Goal: Information Seeking & Learning: Learn about a topic

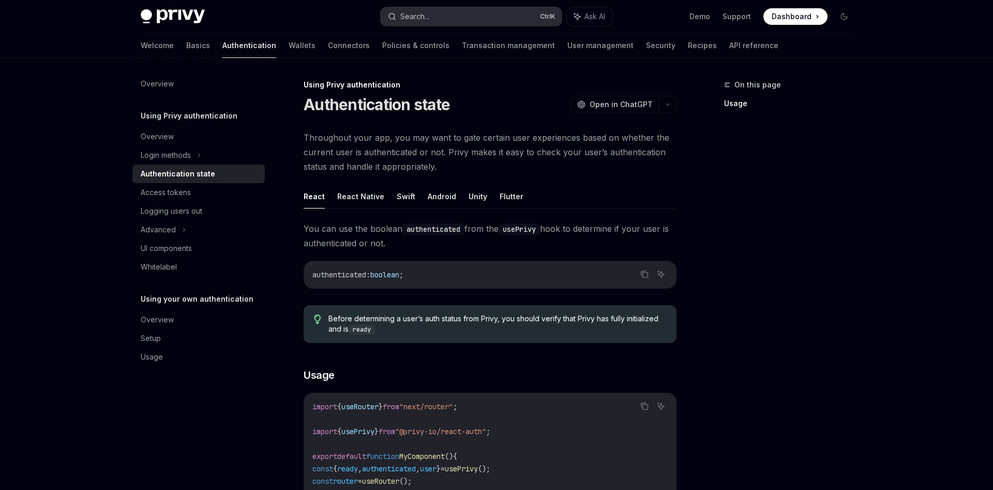
click at [469, 17] on button "Search... Ctrl K" at bounding box center [471, 16] width 181 height 19
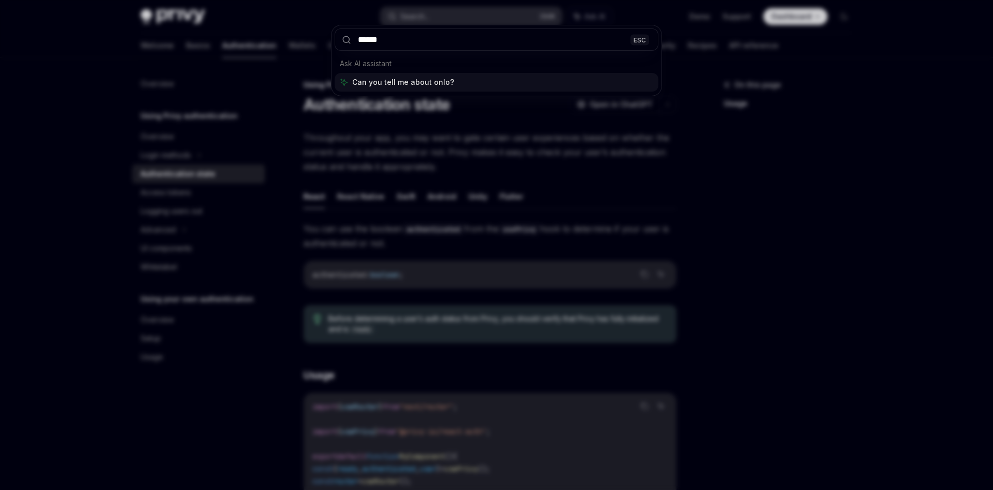
type input "*******"
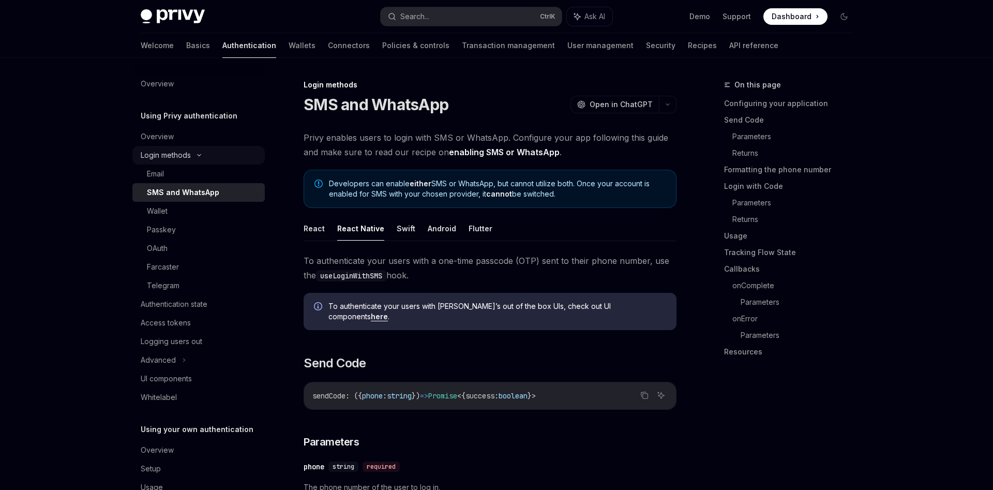
click at [192, 156] on div "Login methods" at bounding box center [198, 155] width 132 height 19
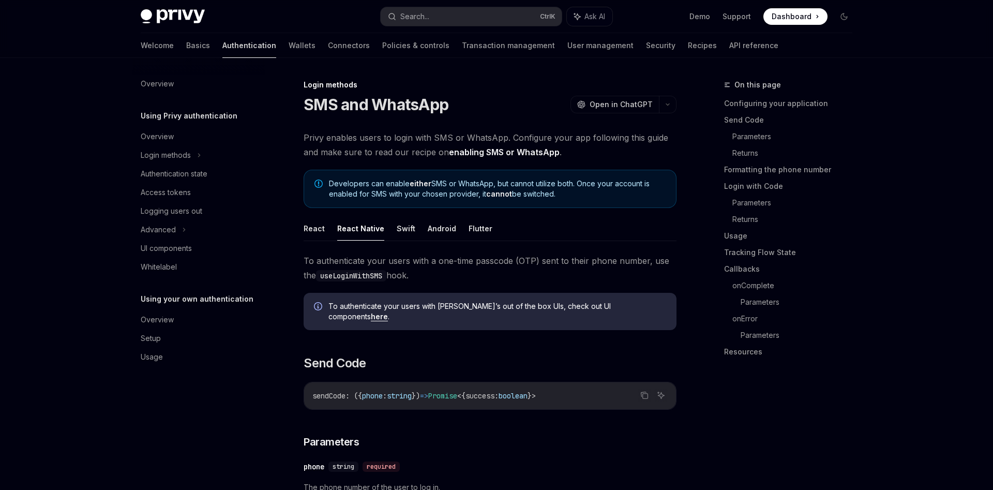
click at [222, 34] on link "Authentication" at bounding box center [249, 45] width 54 height 25
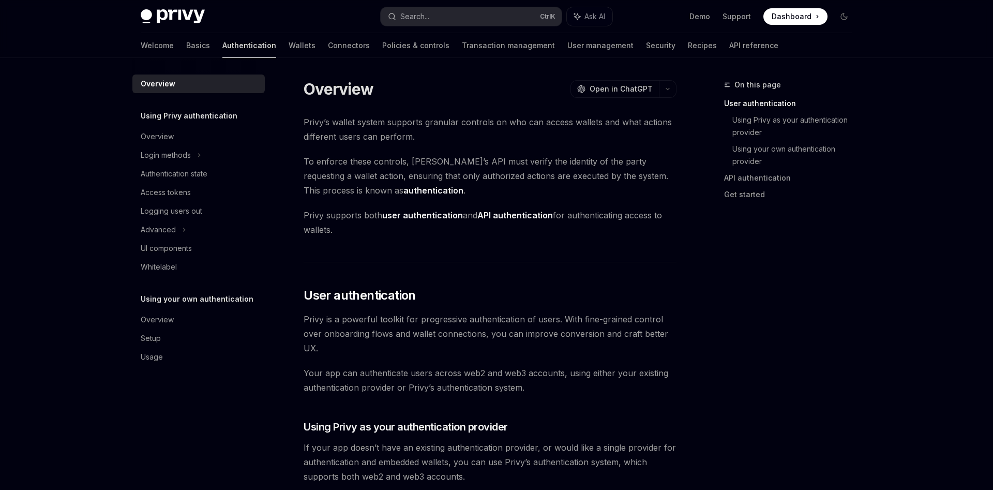
click at [222, 39] on link "Authentication" at bounding box center [249, 45] width 54 height 25
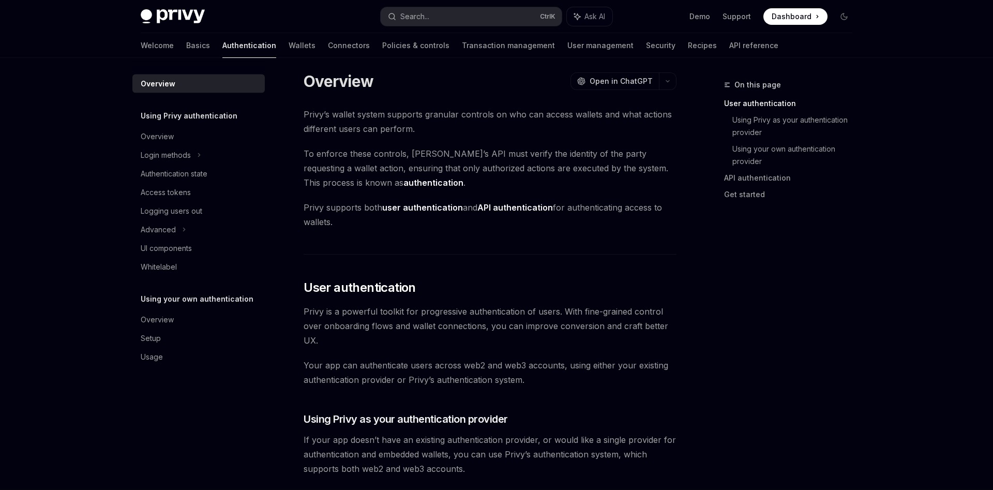
scroll to position [422, 0]
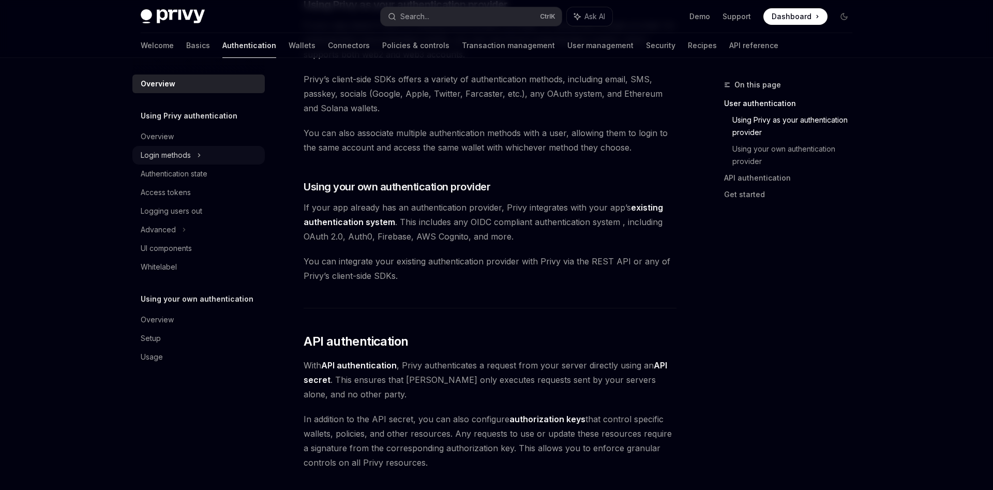
click at [197, 161] on div "Login methods" at bounding box center [198, 155] width 132 height 19
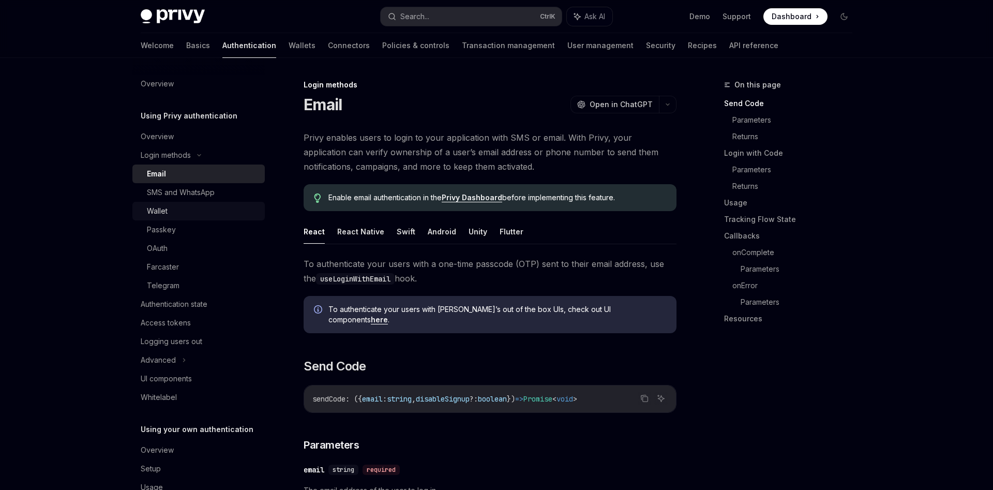
click at [181, 217] on div "Wallet" at bounding box center [203, 211] width 112 height 12
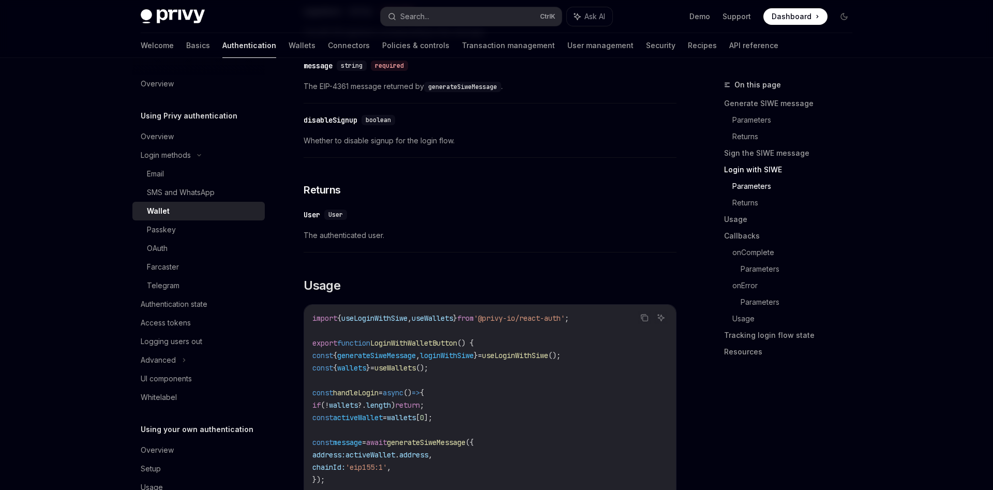
scroll to position [1319, 0]
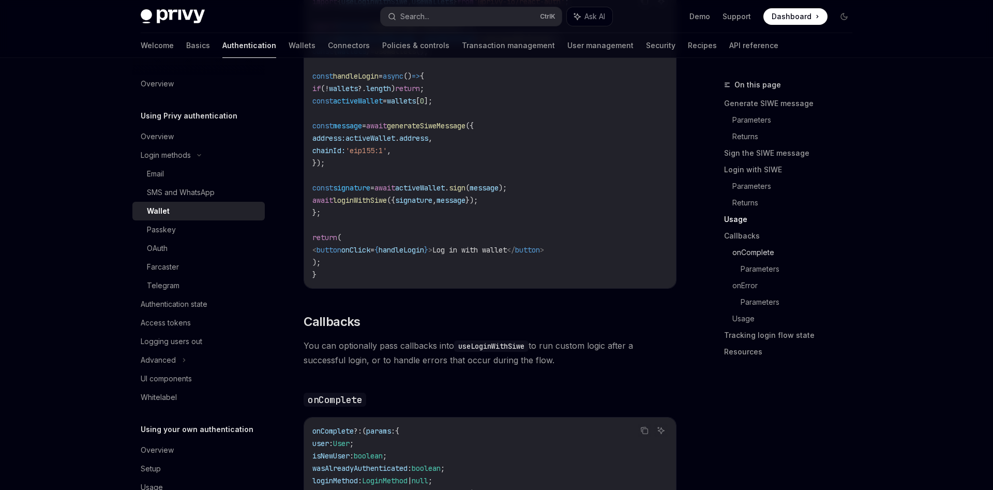
click at [758, 258] on link "onComplete" at bounding box center [797, 252] width 128 height 17
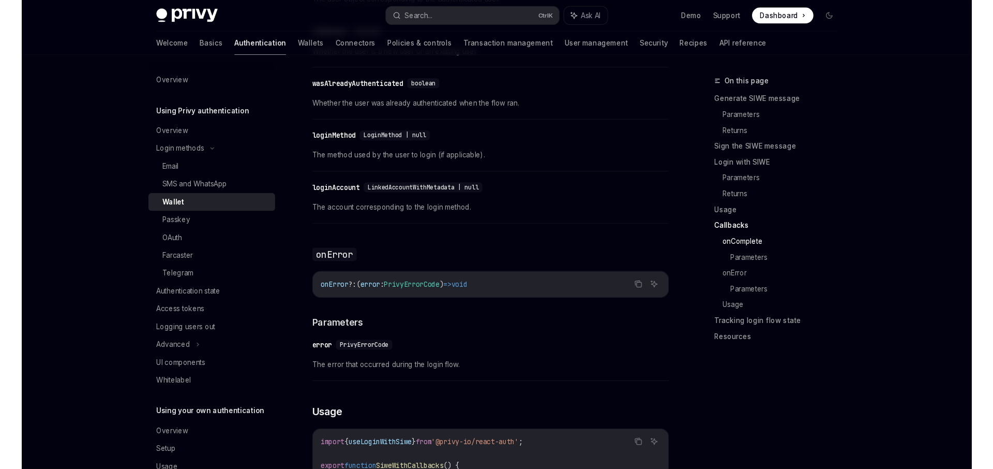
scroll to position [1949, 0]
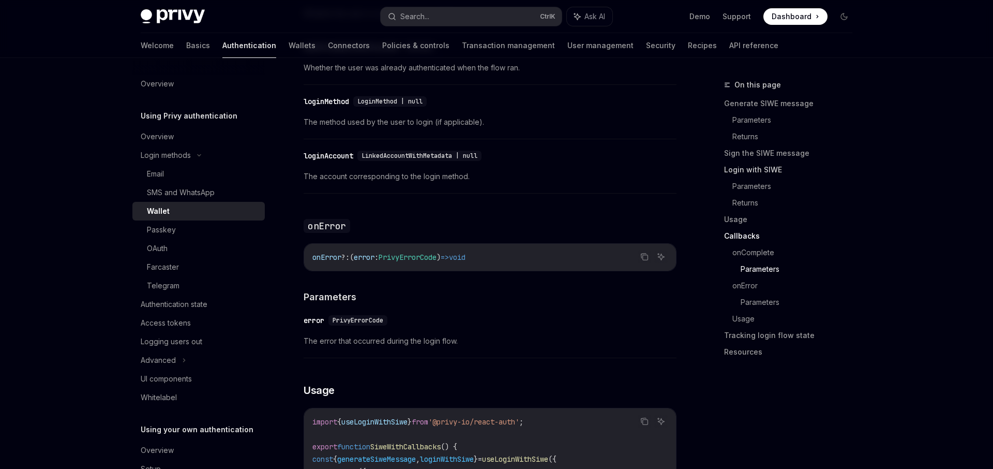
click at [738, 173] on link "Login with SIWE" at bounding box center [792, 169] width 137 height 17
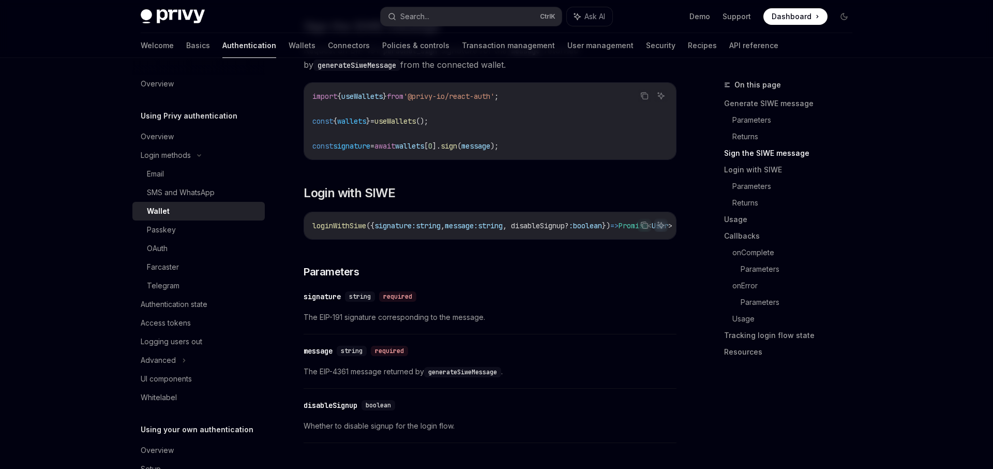
scroll to position [665, 0]
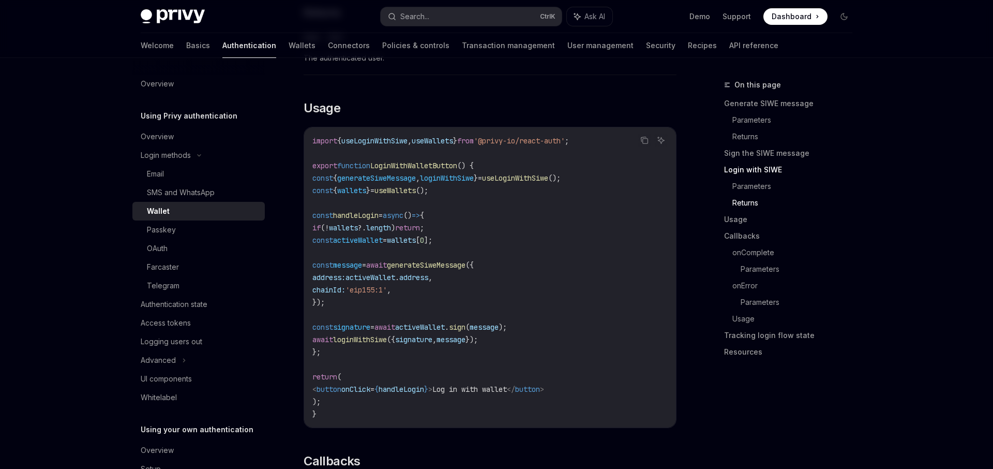
scroll to position [0, 0]
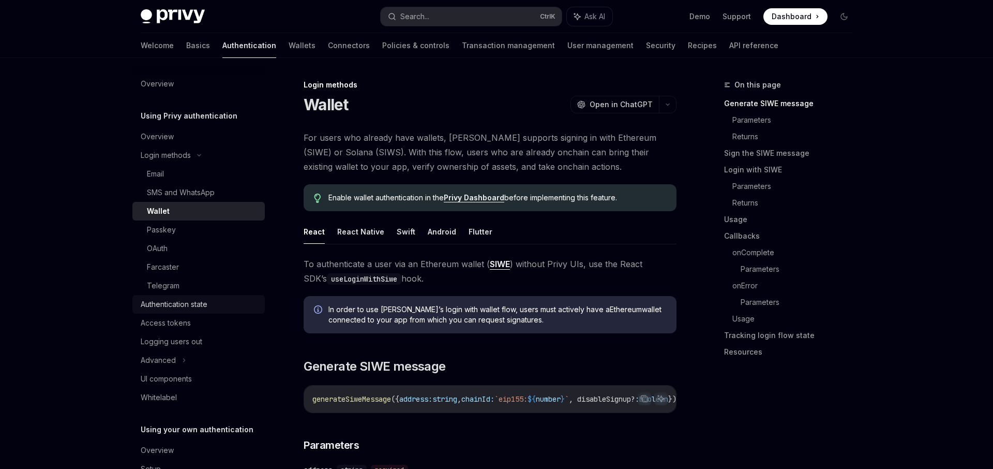
click at [196, 303] on div "Authentication state" at bounding box center [174, 304] width 67 height 12
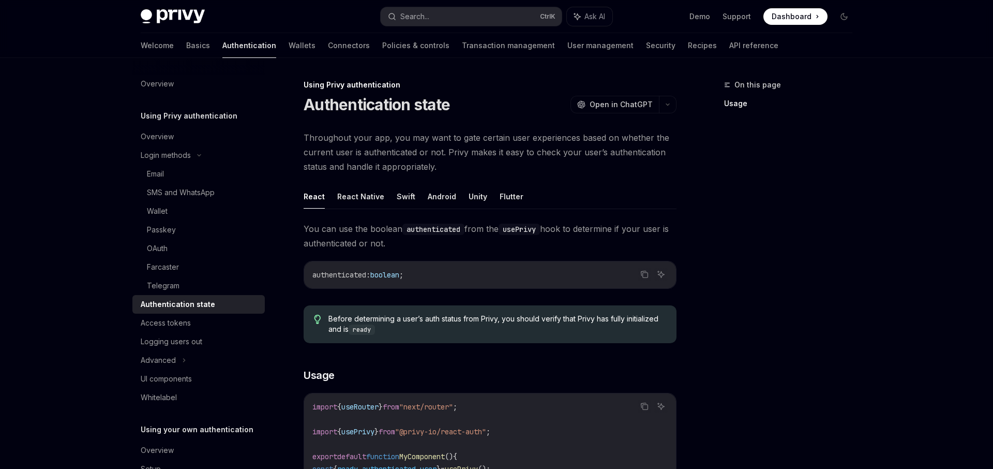
scroll to position [317, 0]
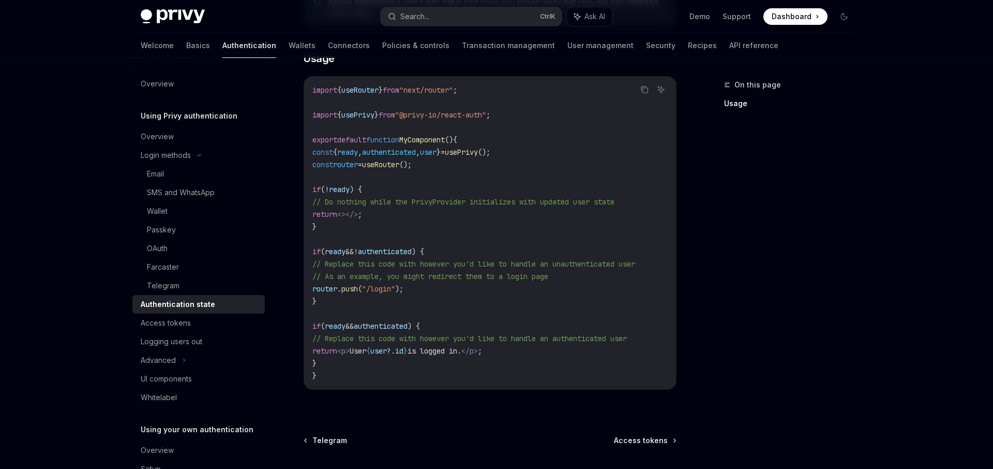
click at [537, 225] on code "import { useRouter } from "next/router" ; import { usePrivy } from "@privy-io/r…" at bounding box center [489, 233] width 355 height 298
drag, startPoint x: 377, startPoint y: 127, endPoint x: 401, endPoint y: 159, distance: 40.2
click at [401, 159] on code "import { useRouter } from "next/router" ; import { usePrivy } from "@privy-io/r…" at bounding box center [489, 233] width 355 height 298
click at [402, 160] on code "import { useRouter } from "next/router" ; import { usePrivy } from "@privy-io/r…" at bounding box center [489, 233] width 355 height 298
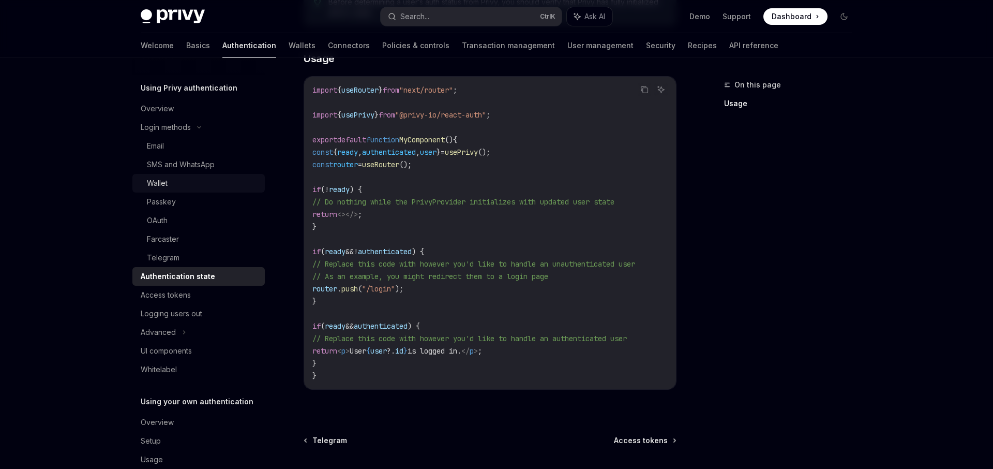
scroll to position [49, 0]
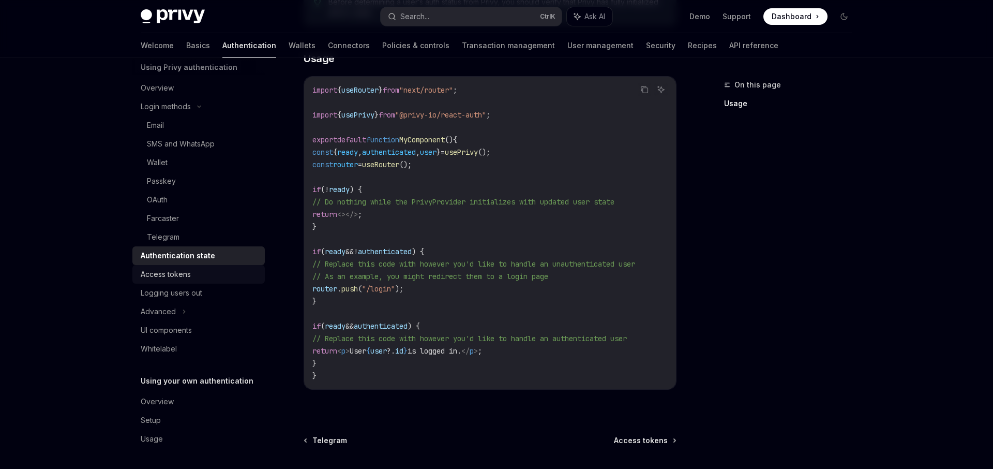
click at [199, 276] on div "Access tokens" at bounding box center [200, 274] width 118 height 12
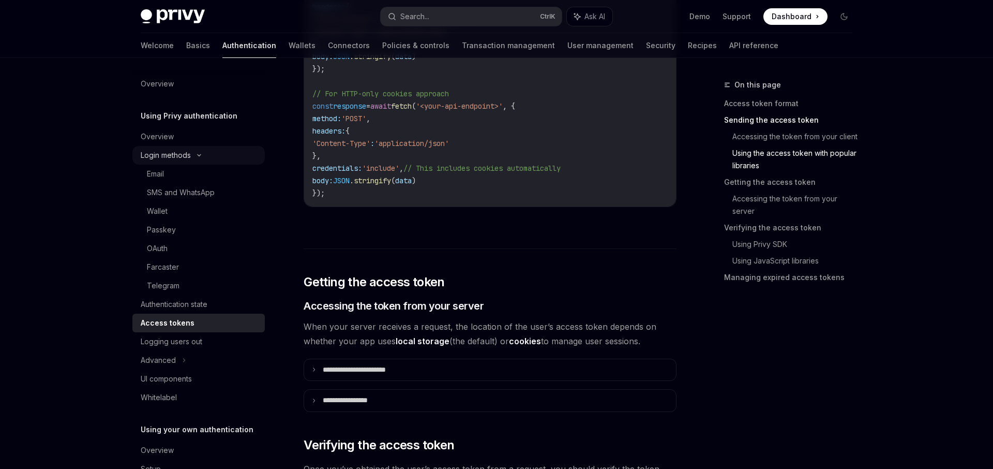
click at [177, 150] on div "Login methods" at bounding box center [166, 155] width 50 height 12
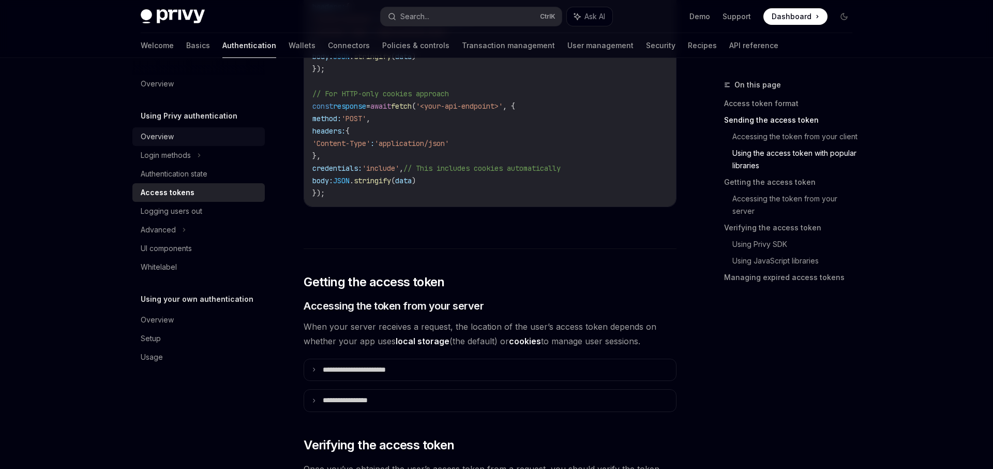
click at [178, 135] on div "Overview" at bounding box center [200, 136] width 118 height 12
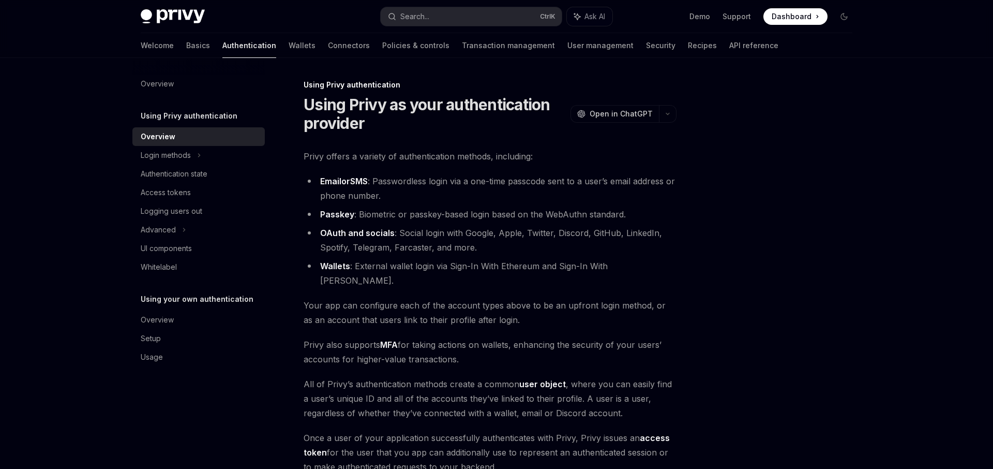
scroll to position [144, 0]
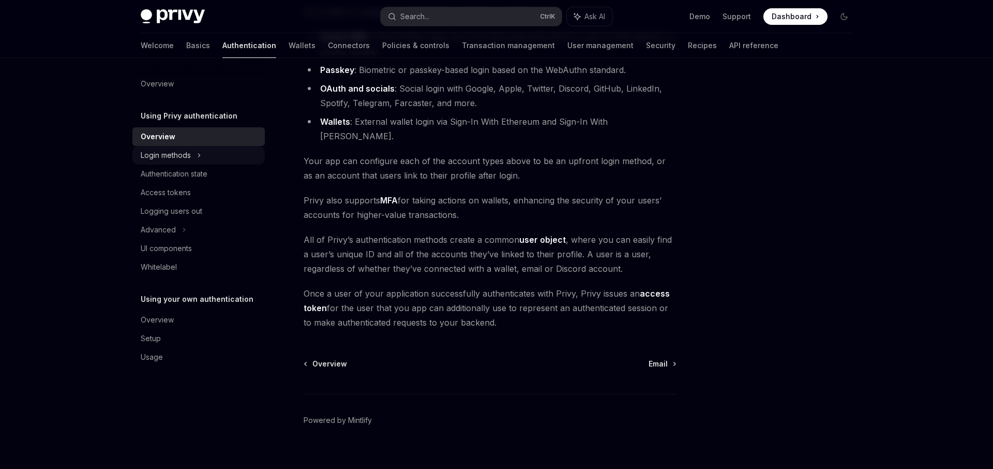
click at [166, 159] on div "Login methods" at bounding box center [166, 155] width 50 height 12
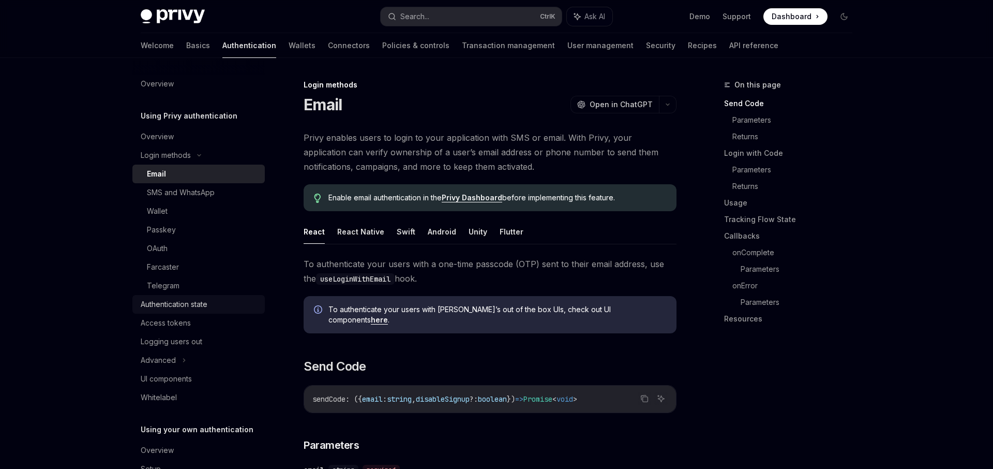
click at [209, 311] on link "Authentication state" at bounding box center [198, 304] width 132 height 19
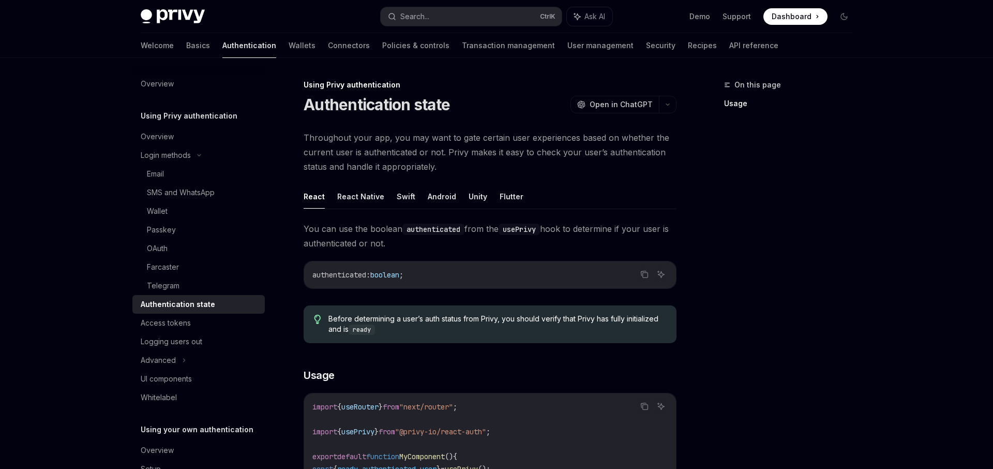
click at [169, 52] on div "Welcome Basics Authentication Wallets Connectors Policies & controls Transactio…" at bounding box center [460, 45] width 638 height 25
click at [186, 48] on link "Basics" at bounding box center [198, 45] width 24 height 25
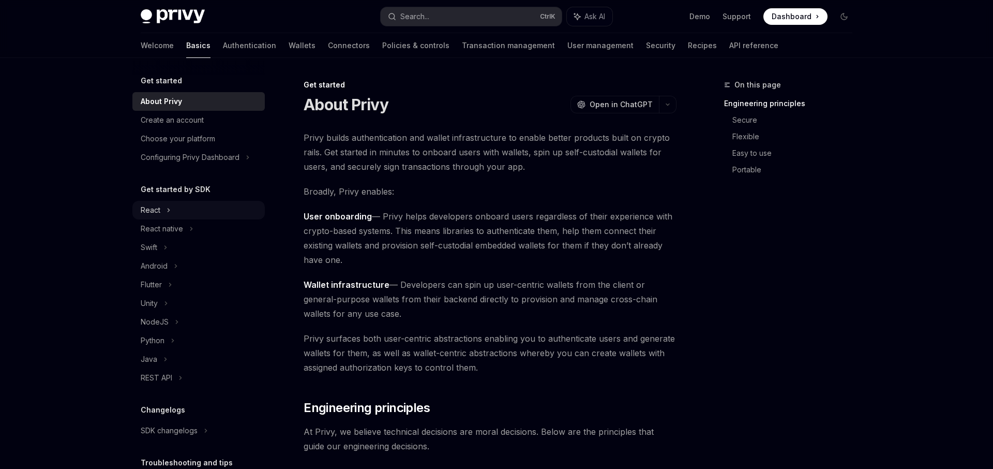
click at [170, 217] on div "React" at bounding box center [198, 210] width 132 height 19
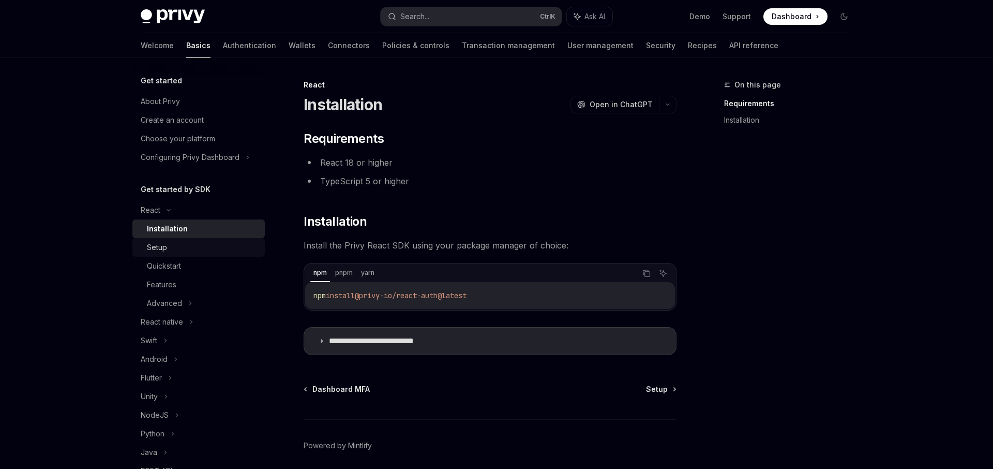
click at [184, 243] on div "Setup" at bounding box center [203, 247] width 112 height 12
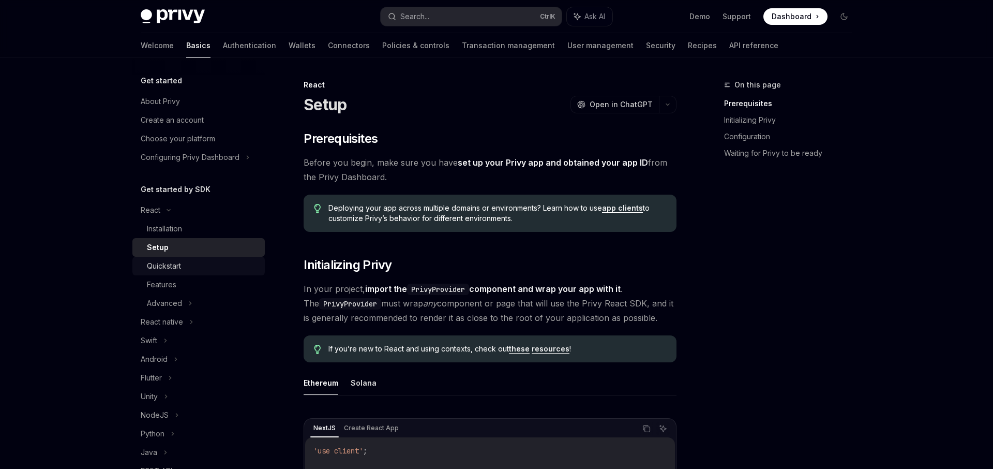
click at [186, 259] on link "Quickstart" at bounding box center [198, 266] width 132 height 19
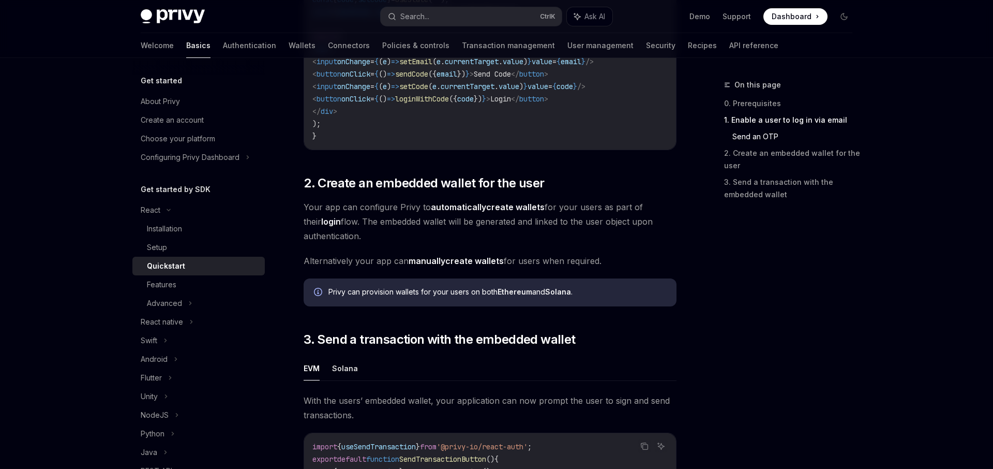
scroll to position [739, 0]
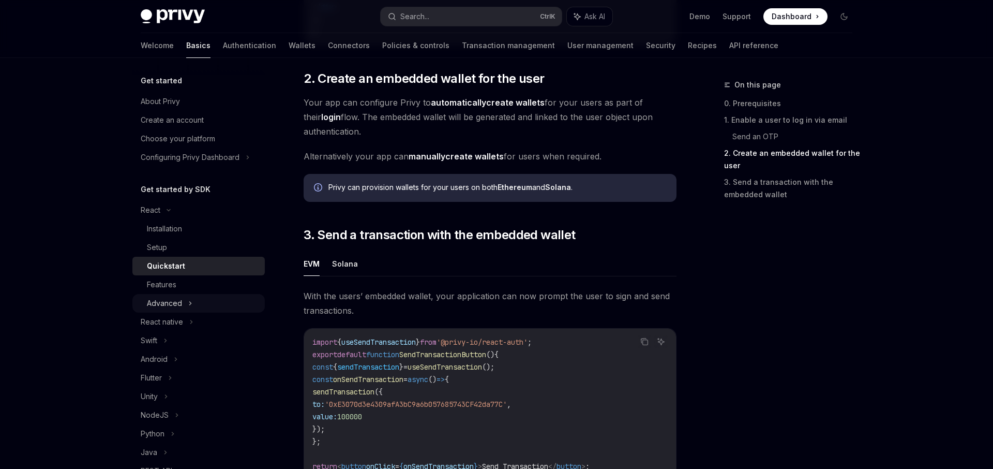
click at [167, 299] on div "Advanced" at bounding box center [164, 303] width 35 height 12
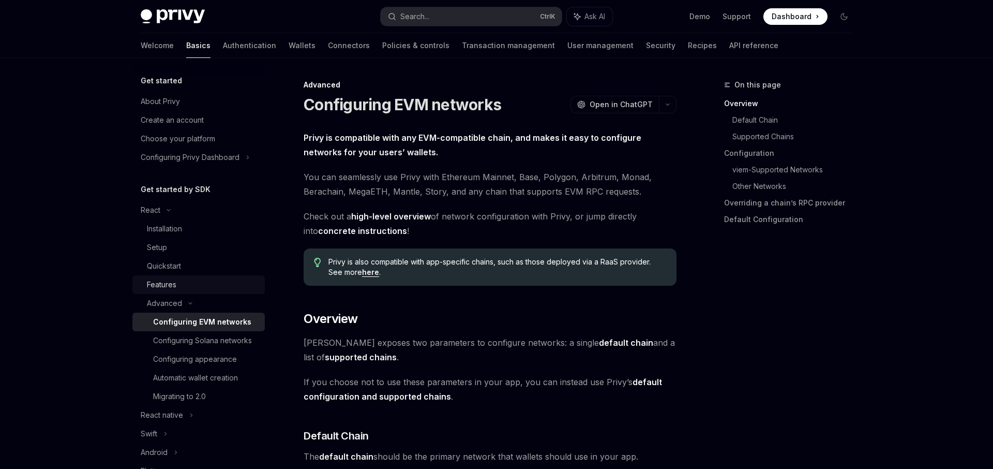
click at [181, 292] on link "Features" at bounding box center [198, 284] width 132 height 19
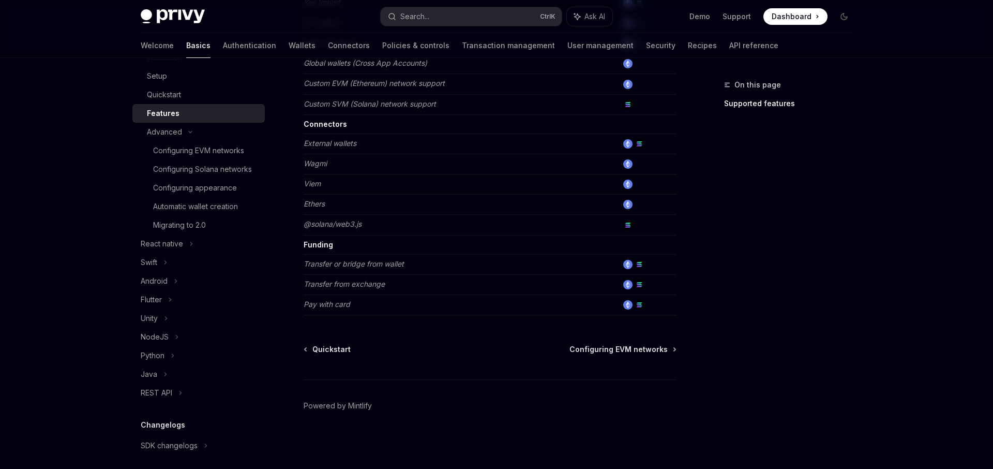
scroll to position [186, 0]
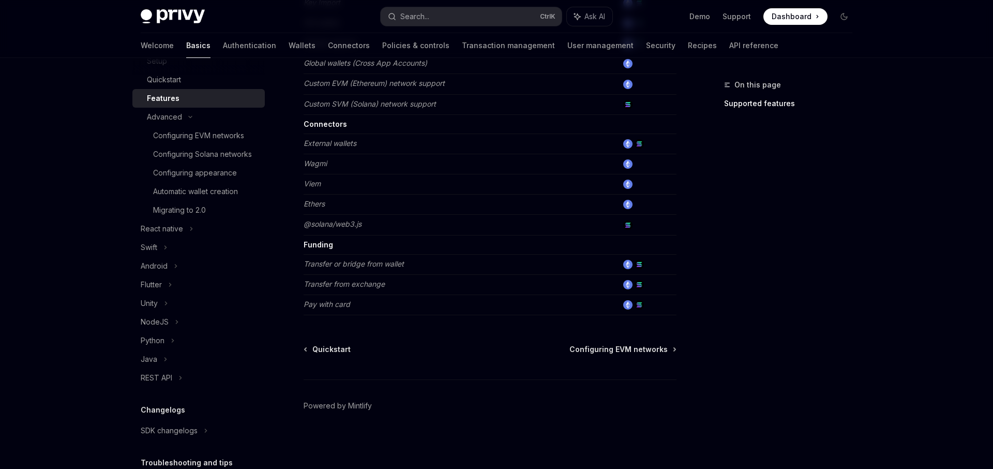
click at [858, 273] on div "On this page Supported features" at bounding box center [782, 274] width 157 height 390
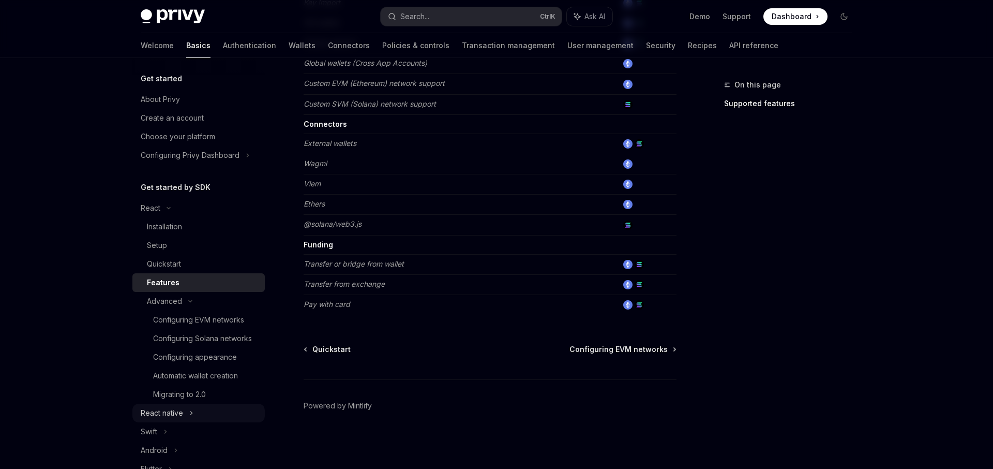
scroll to position [0, 0]
click at [172, 249] on div "Setup" at bounding box center [203, 247] width 112 height 12
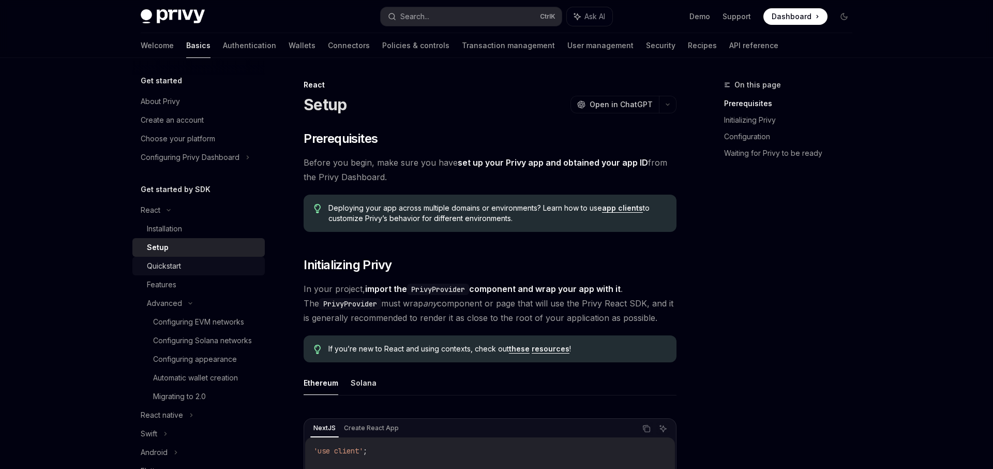
click at [175, 260] on div "Quickstart" at bounding box center [164, 266] width 34 height 12
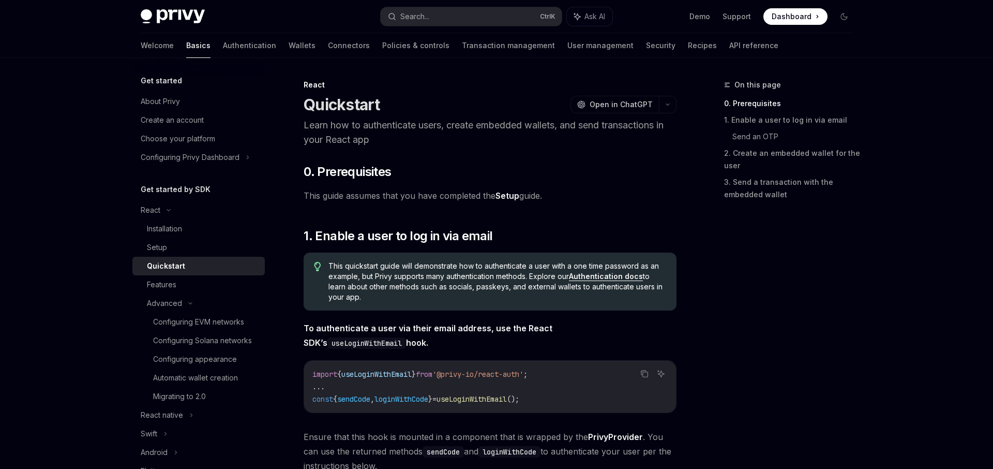
click at [619, 280] on link "Authentication docs" at bounding box center [606, 276] width 74 height 9
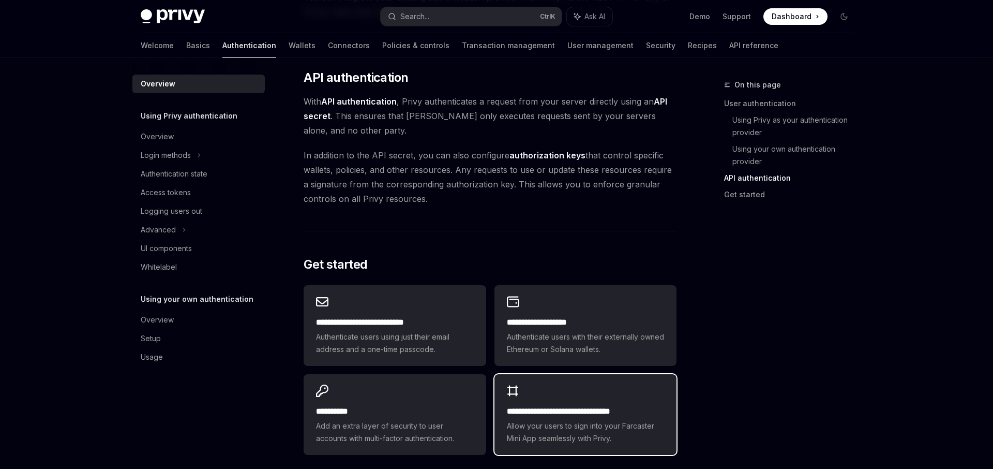
scroll to position [830, 0]
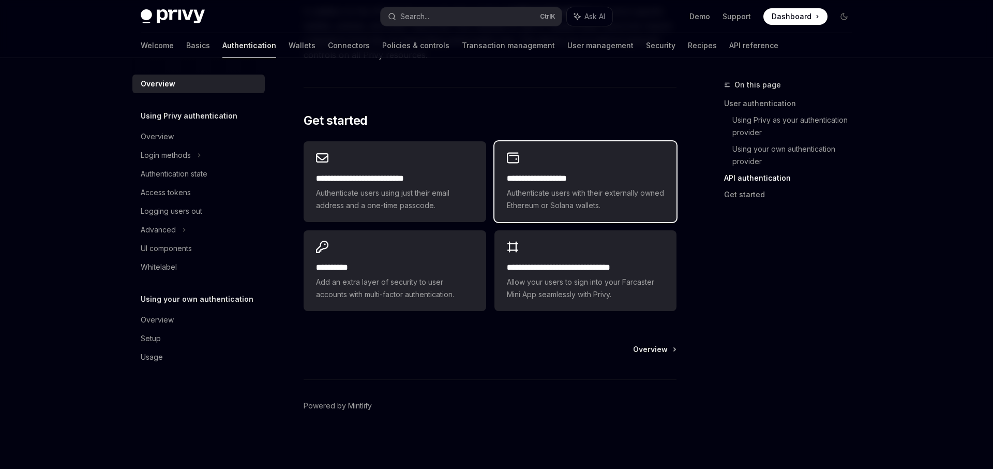
click at [591, 185] on div "**********" at bounding box center [585, 191] width 157 height 39
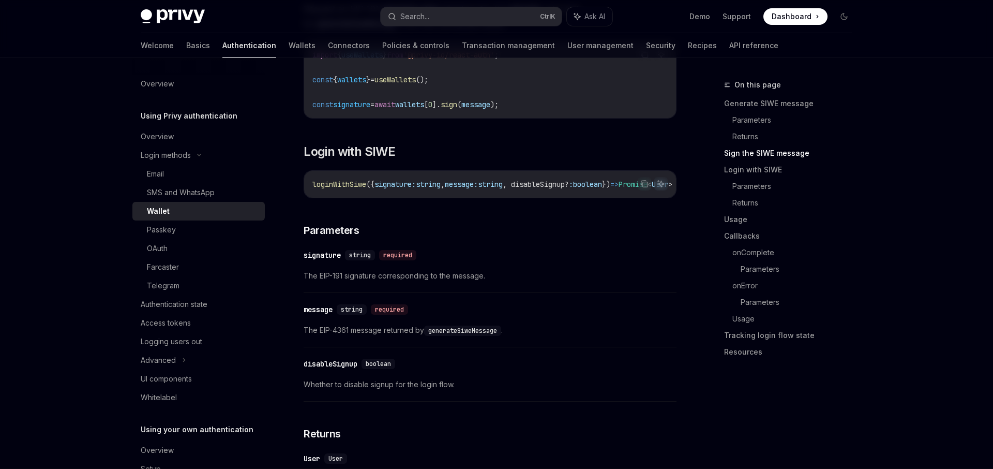
scroll to position [791, 0]
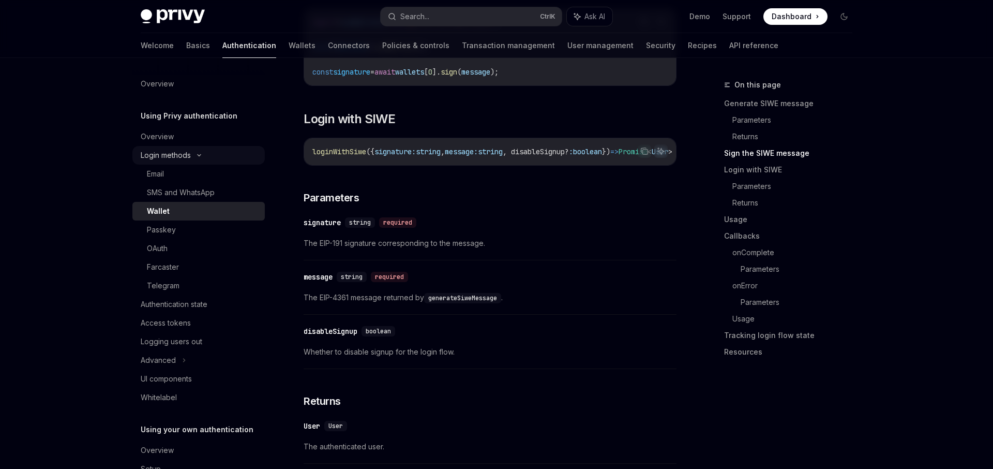
click at [197, 156] on icon at bounding box center [199, 155] width 12 height 4
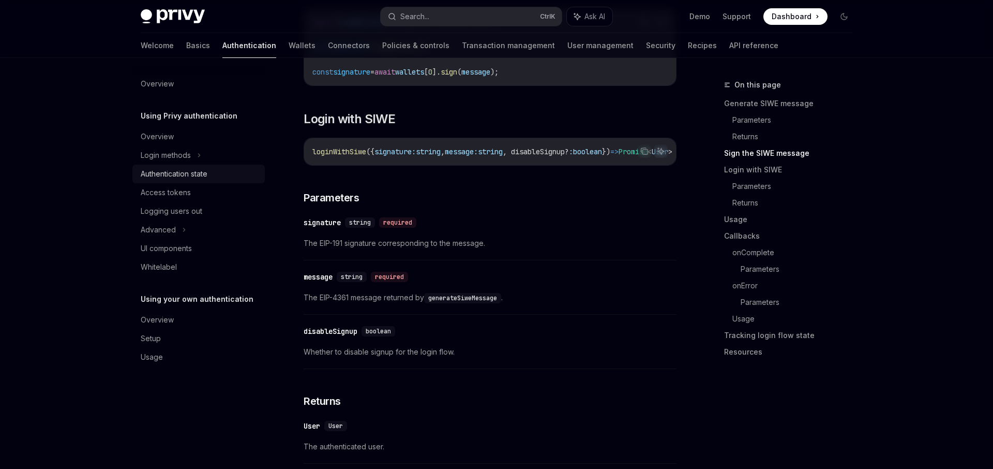
click at [197, 178] on div "Authentication state" at bounding box center [174, 174] width 67 height 12
type textarea "*"
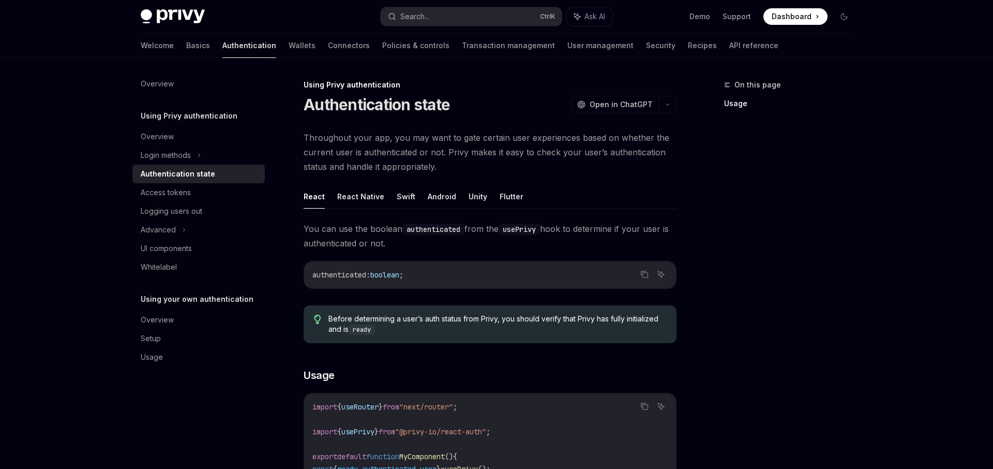
scroll to position [264, 0]
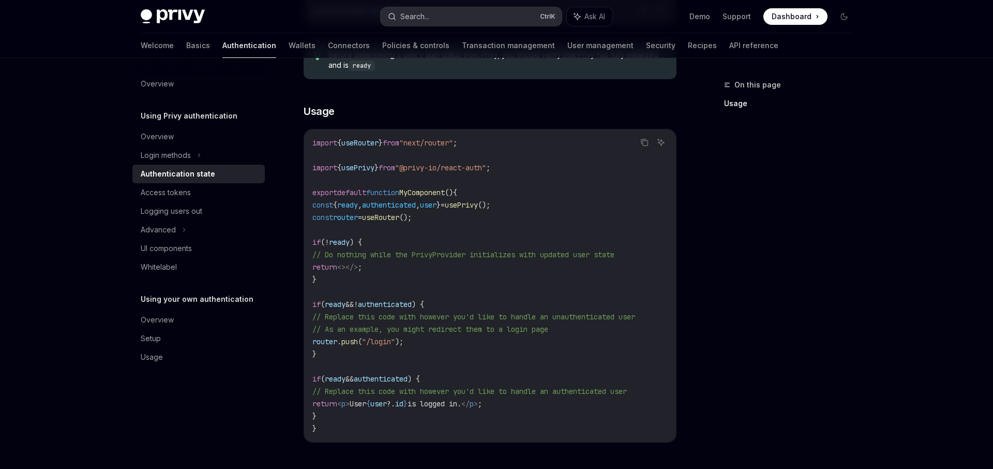
click at [432, 25] on button "Search... Ctrl K" at bounding box center [471, 16] width 181 height 19
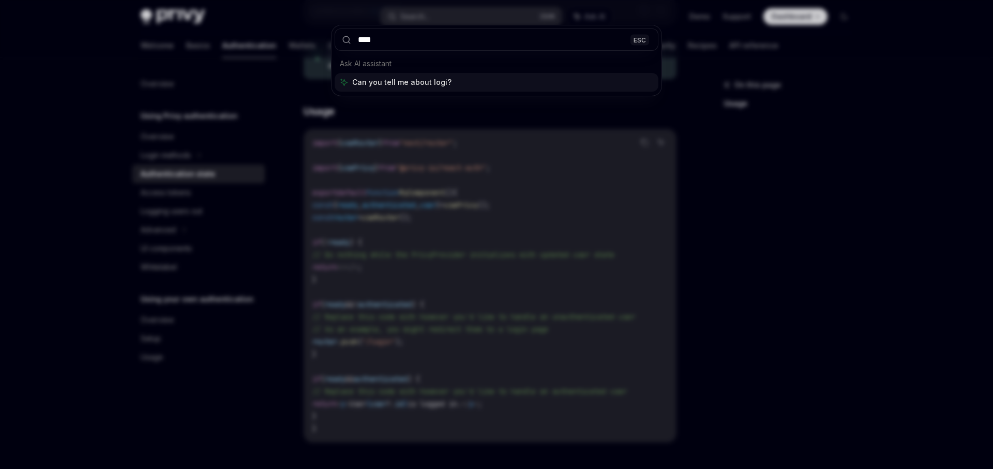
type input "*****"
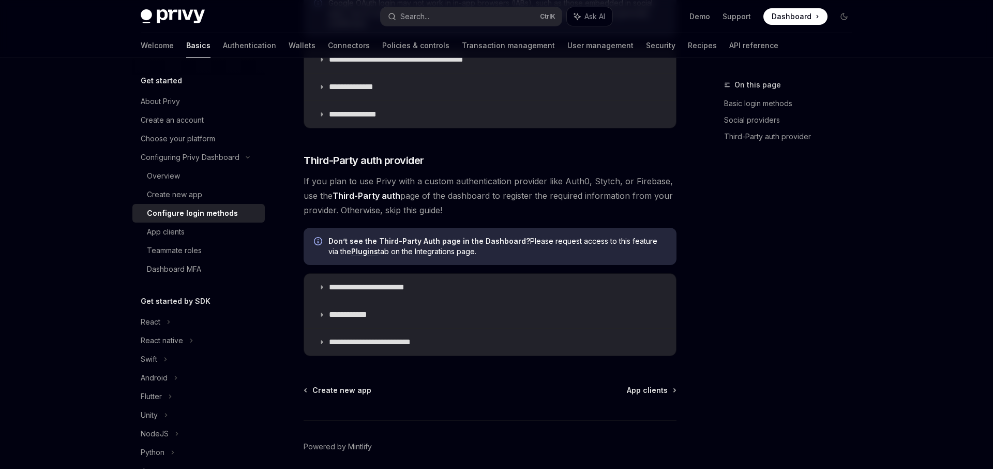
scroll to position [322, 0]
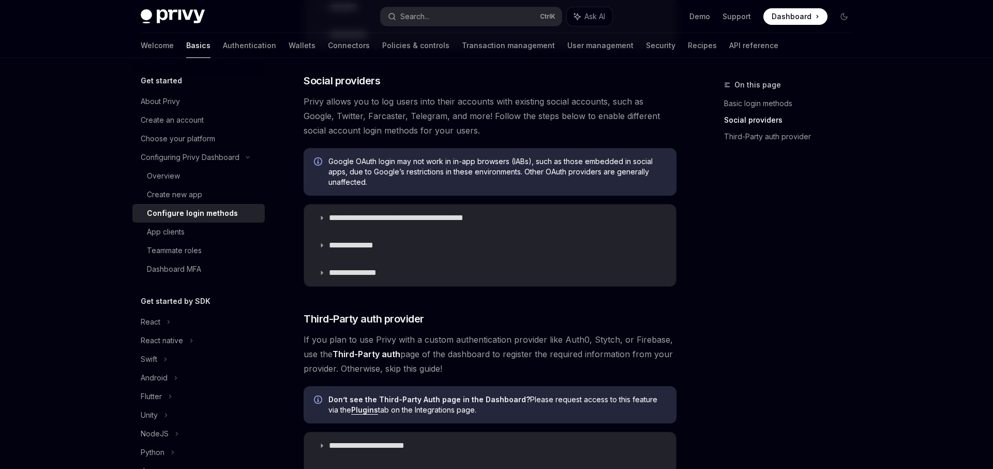
click at [161, 306] on h5 "Get started by SDK" at bounding box center [176, 301] width 70 height 12
click at [161, 311] on div "Get started by SDK React React native Swift Android Flutter Unity NodeJS Python…" at bounding box center [198, 397] width 132 height 204
click at [163, 315] on div "React" at bounding box center [198, 321] width 132 height 19
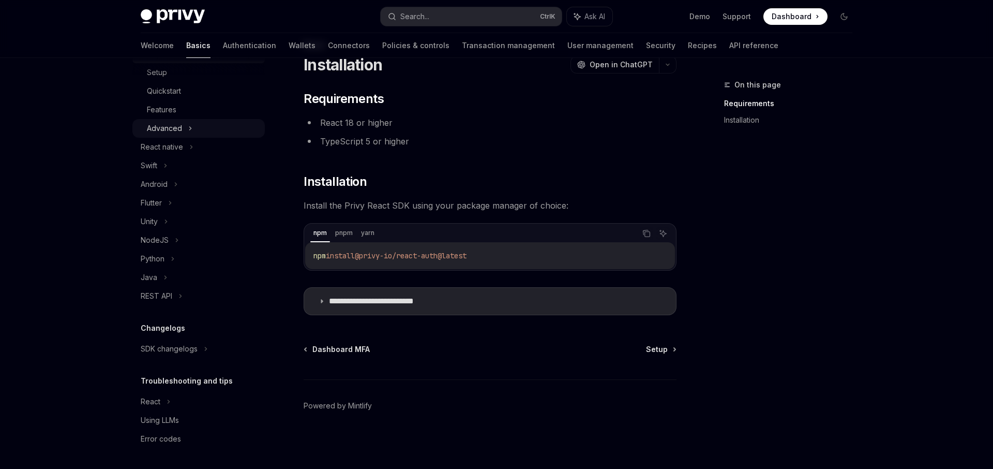
scroll to position [162, 0]
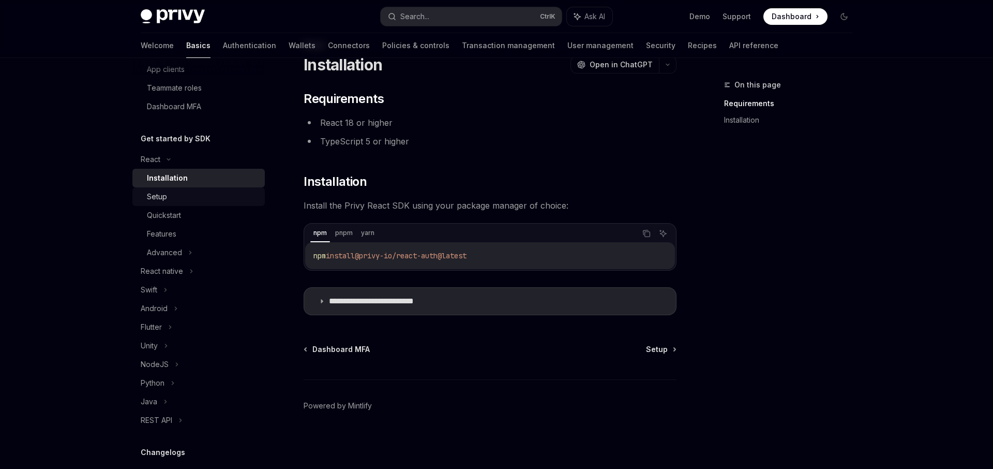
click at [202, 199] on div "Setup" at bounding box center [203, 196] width 112 height 12
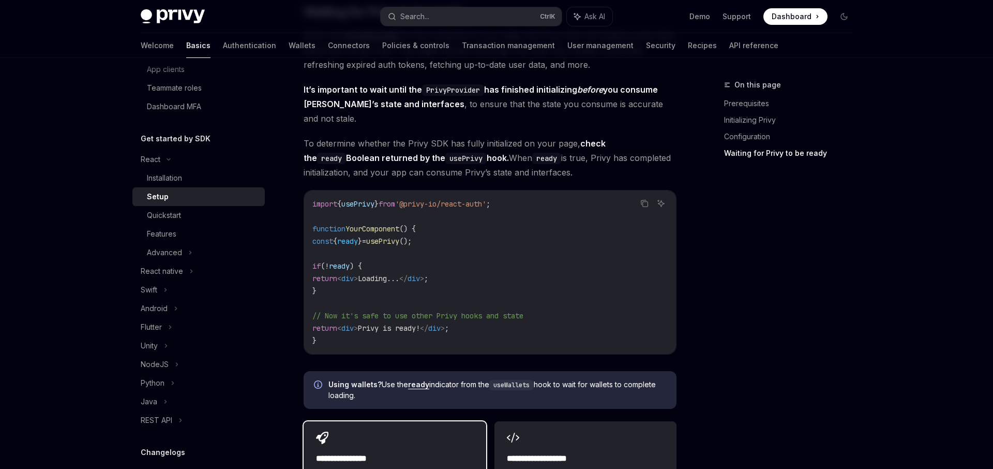
scroll to position [1201, 0]
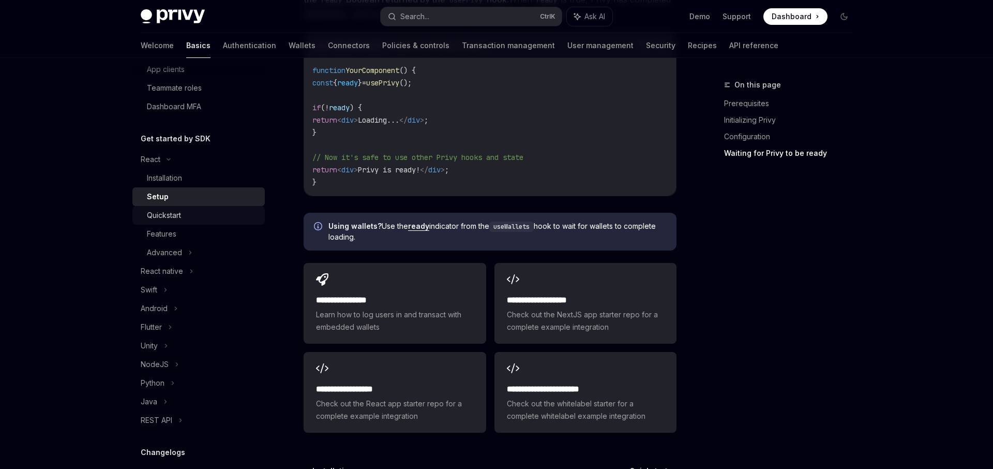
click at [228, 222] on link "Quickstart" at bounding box center [198, 215] width 132 height 19
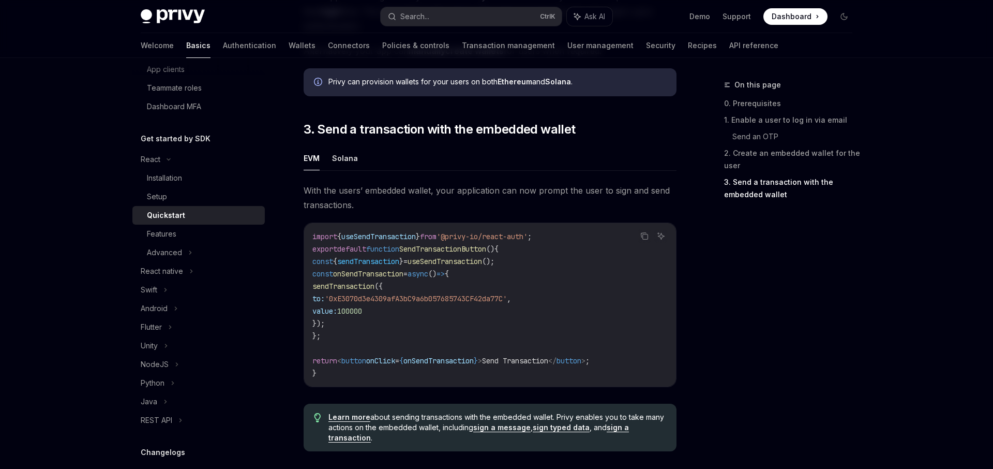
scroll to position [1028, 0]
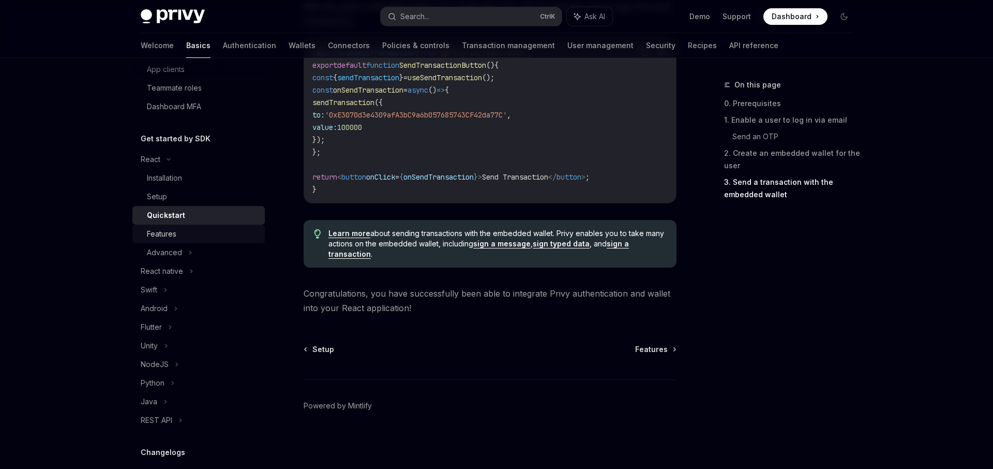
click at [178, 230] on div "Features" at bounding box center [203, 234] width 112 height 12
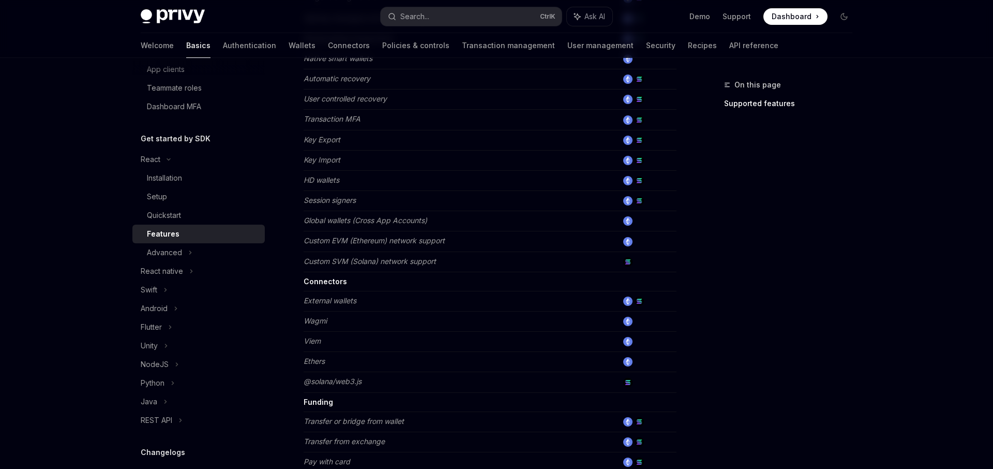
scroll to position [638, 0]
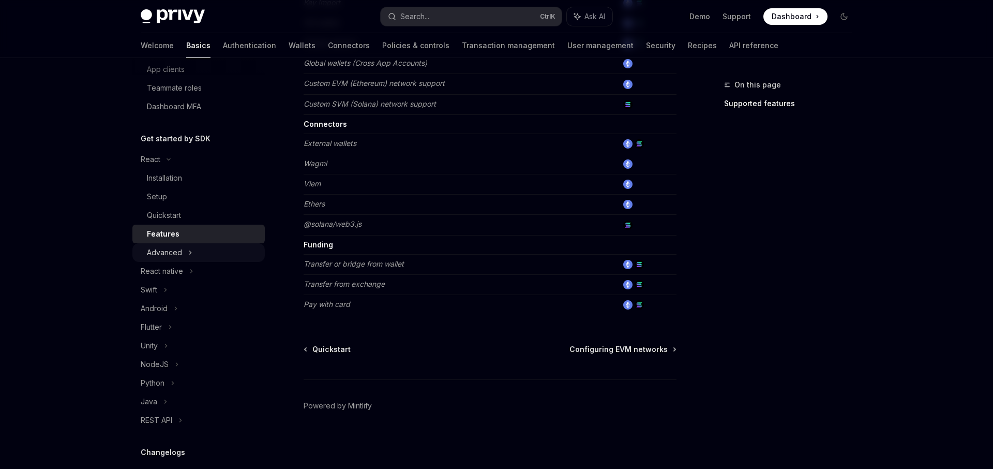
click at [239, 259] on div "Advanced" at bounding box center [198, 252] width 132 height 19
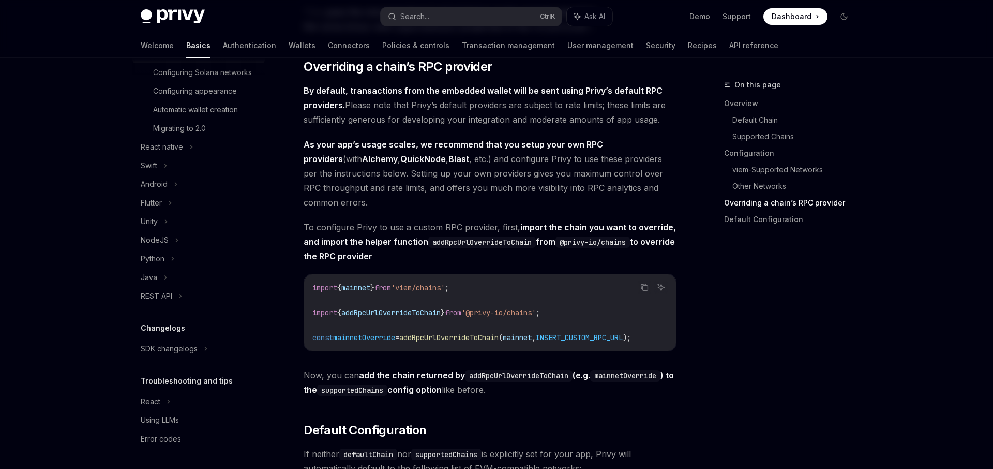
scroll to position [2637, 0]
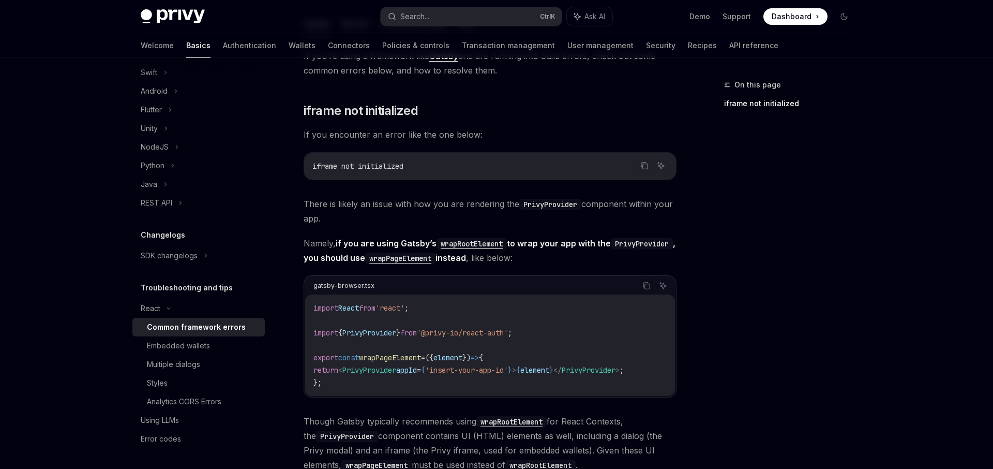
scroll to position [362, 0]
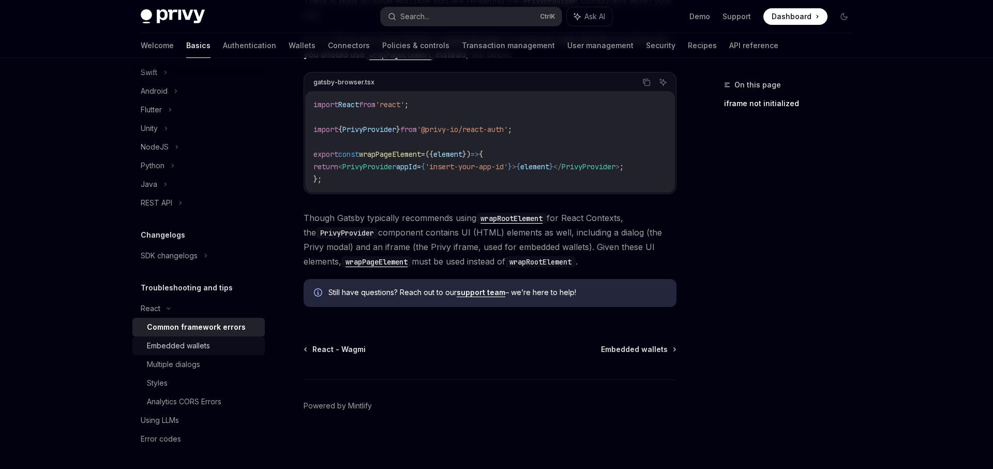
click at [176, 352] on link "Embedded wallets" at bounding box center [198, 345] width 132 height 19
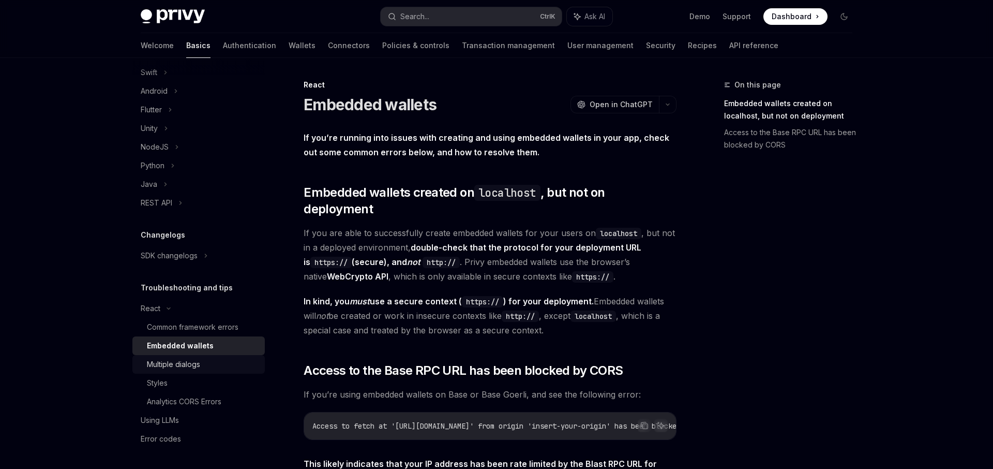
click at [180, 365] on div "Multiple dialogs" at bounding box center [173, 364] width 53 height 12
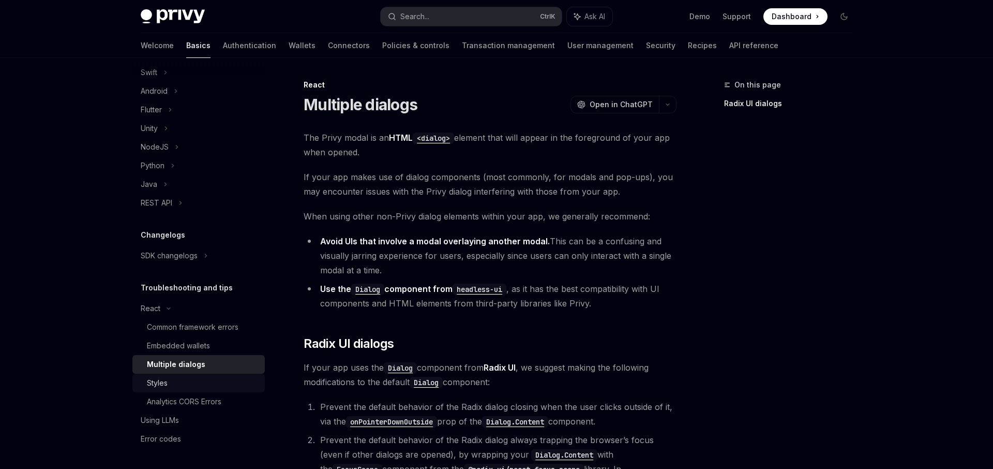
click at [184, 382] on div "Styles" at bounding box center [203, 383] width 112 height 12
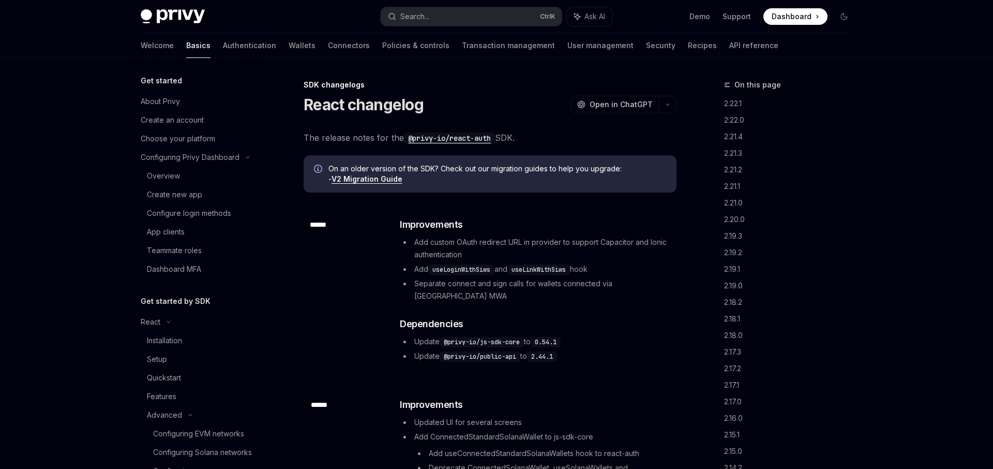
drag, startPoint x: 196, startPoint y: 85, endPoint x: 195, endPoint y: 91, distance: 5.4
click at [196, 86] on div "Get started" at bounding box center [198, 80] width 132 height 12
click at [184, 97] on div "About Privy" at bounding box center [200, 101] width 118 height 12
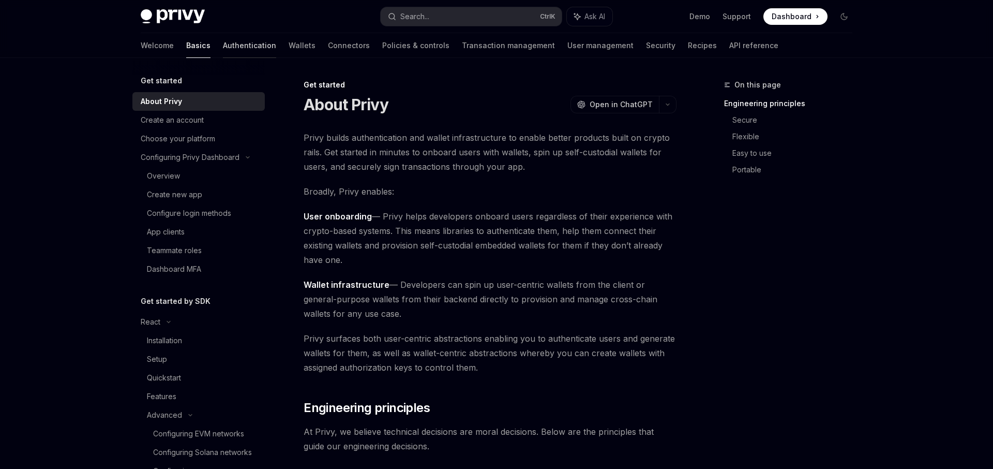
click at [223, 51] on link "Authentication" at bounding box center [249, 45] width 53 height 25
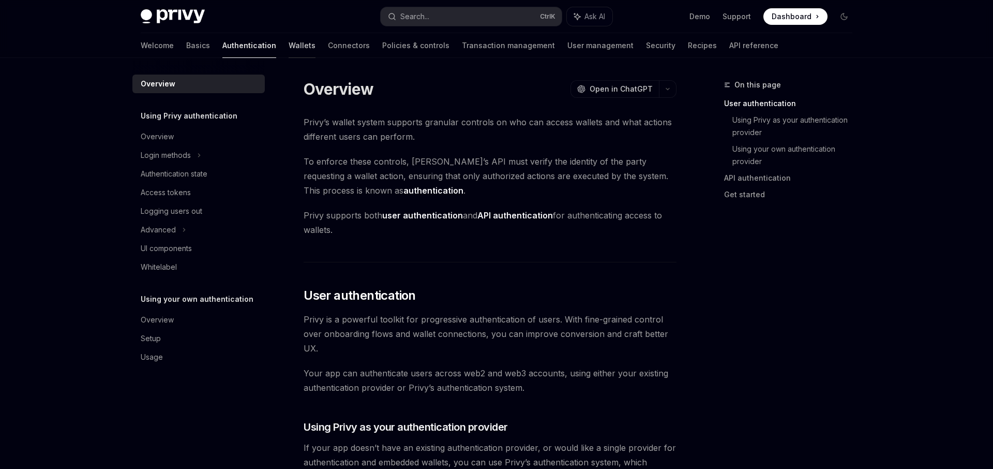
click at [289, 41] on link "Wallets" at bounding box center [302, 45] width 27 height 25
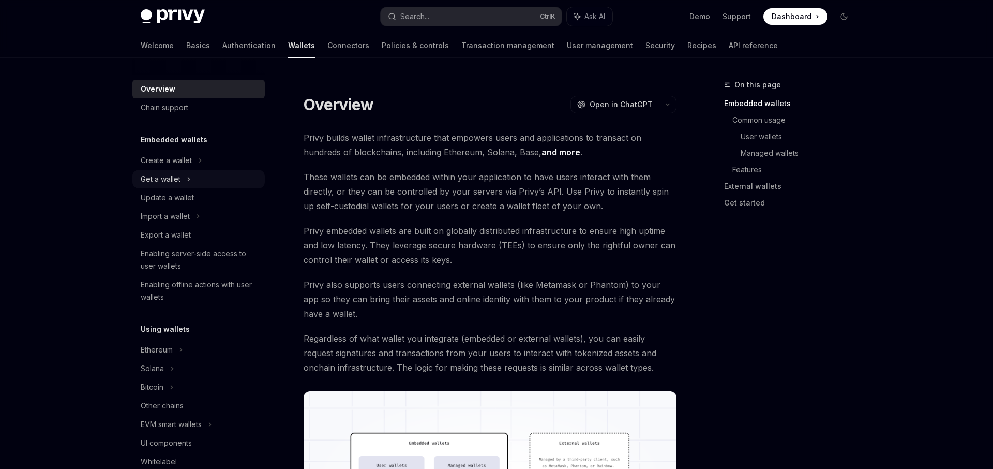
click at [199, 176] on div "Get a wallet" at bounding box center [198, 179] width 132 height 19
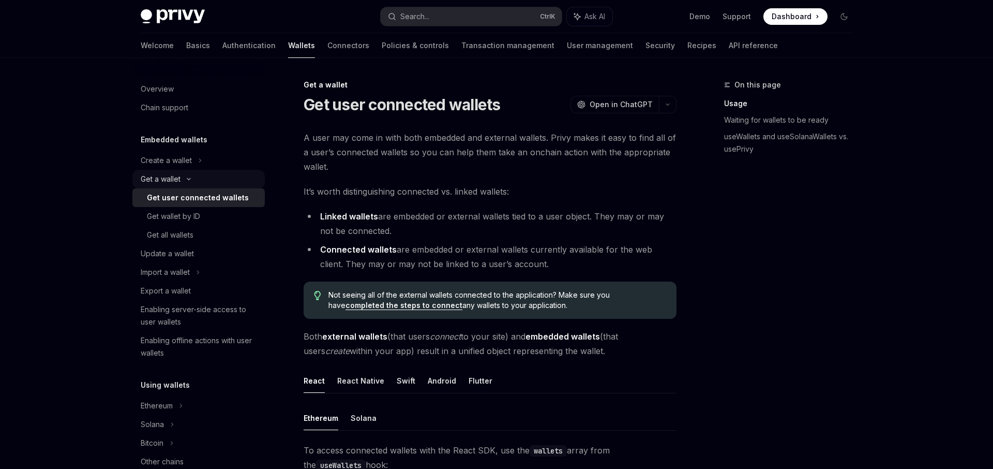
click at [199, 176] on div "Get a wallet" at bounding box center [198, 179] width 132 height 19
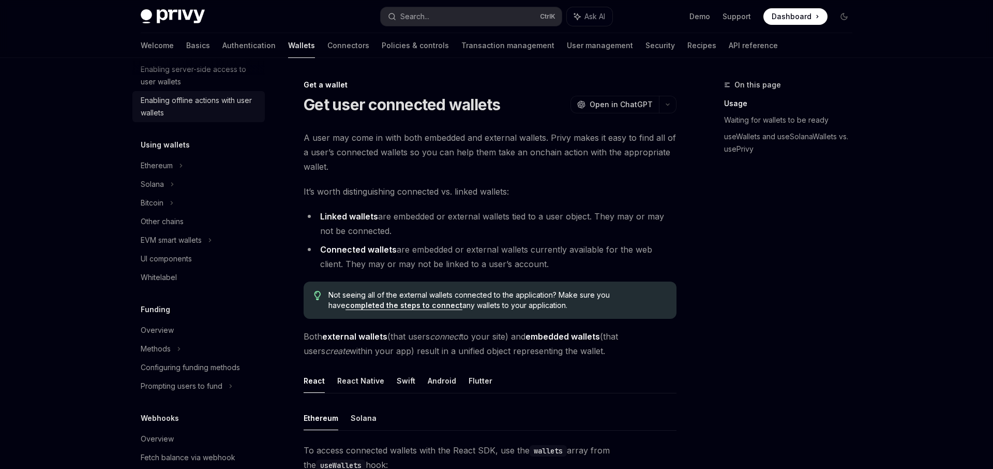
scroll to position [186, 0]
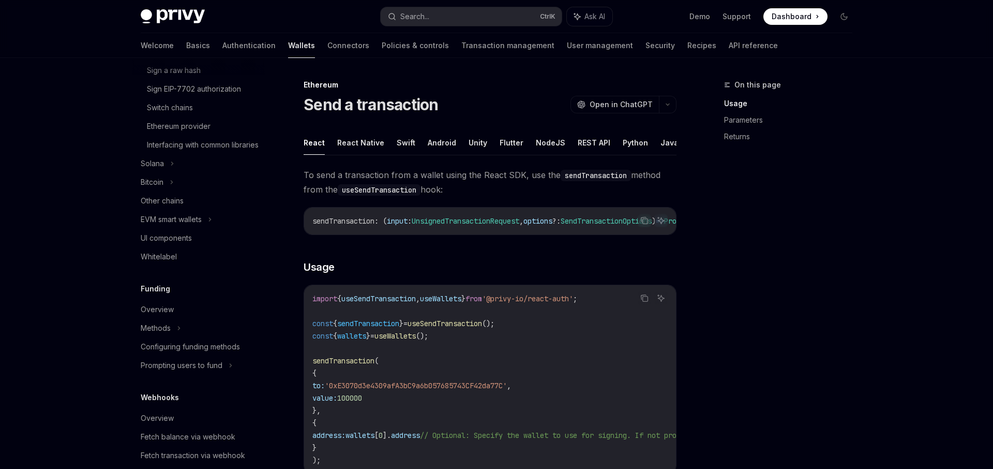
scroll to position [606, 0]
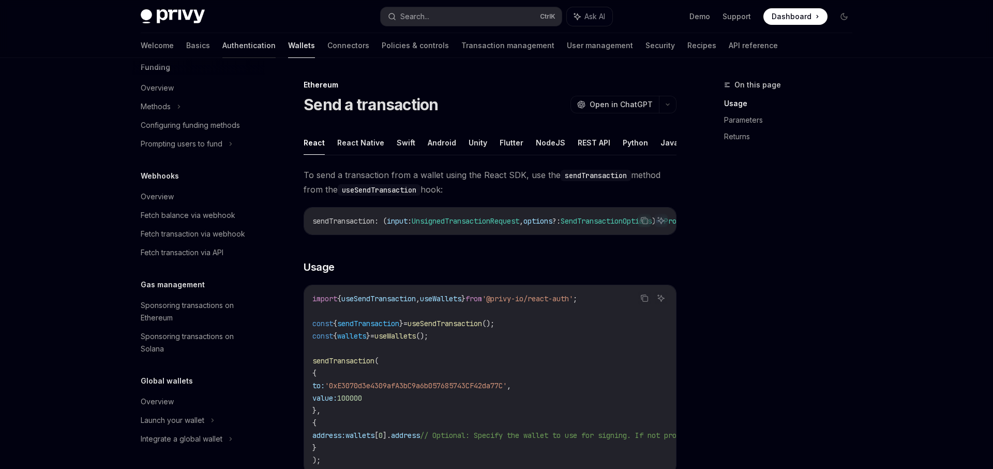
click at [222, 43] on link "Authentication" at bounding box center [248, 45] width 53 height 25
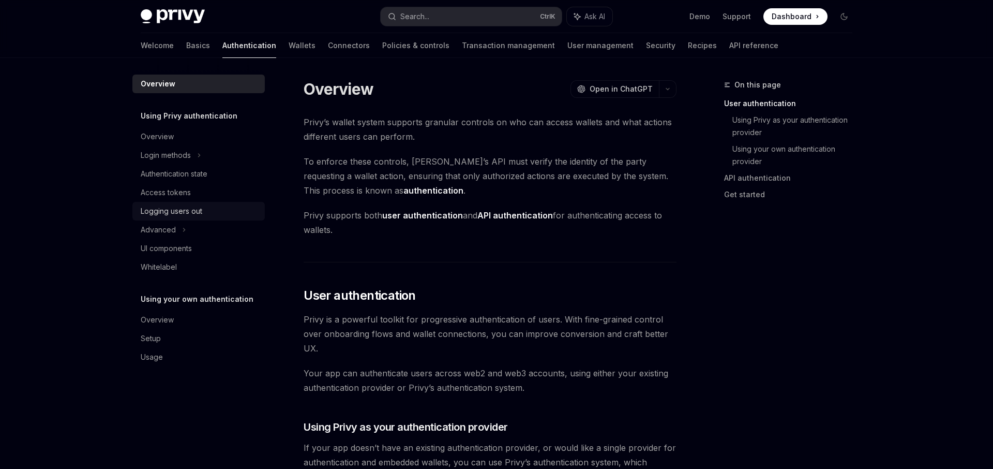
click at [197, 213] on div "Logging users out" at bounding box center [172, 211] width 62 height 12
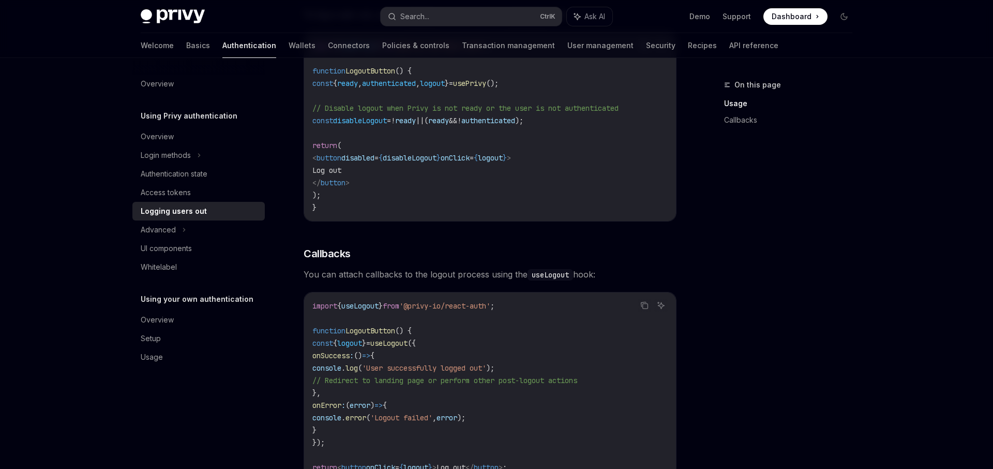
scroll to position [264, 0]
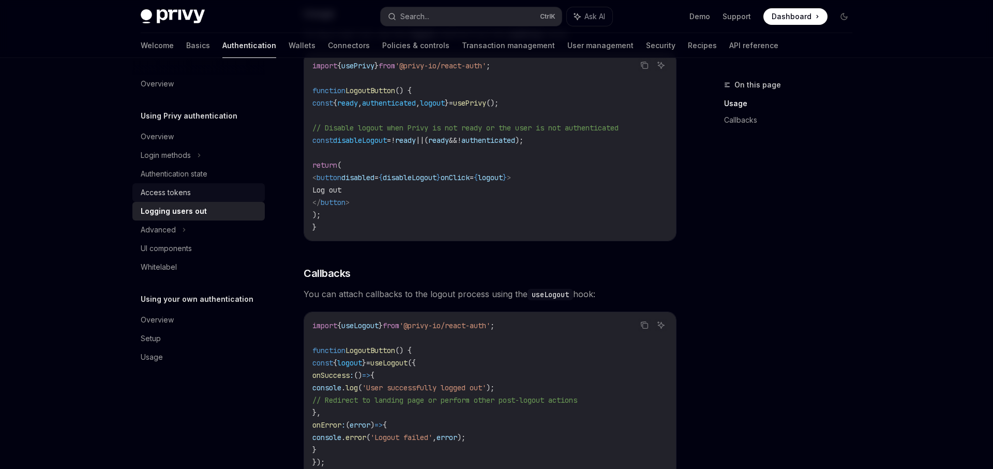
click at [218, 186] on link "Access tokens" at bounding box center [198, 192] width 132 height 19
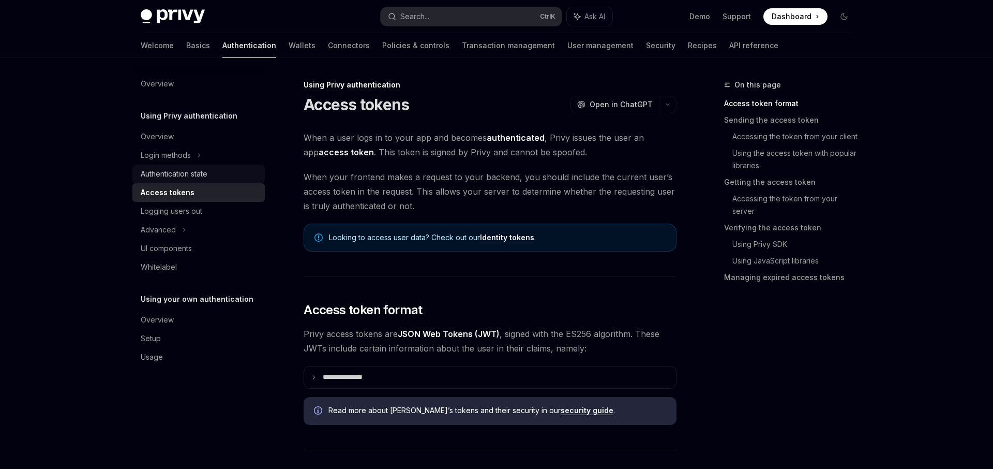
click at [219, 181] on link "Authentication state" at bounding box center [198, 174] width 132 height 19
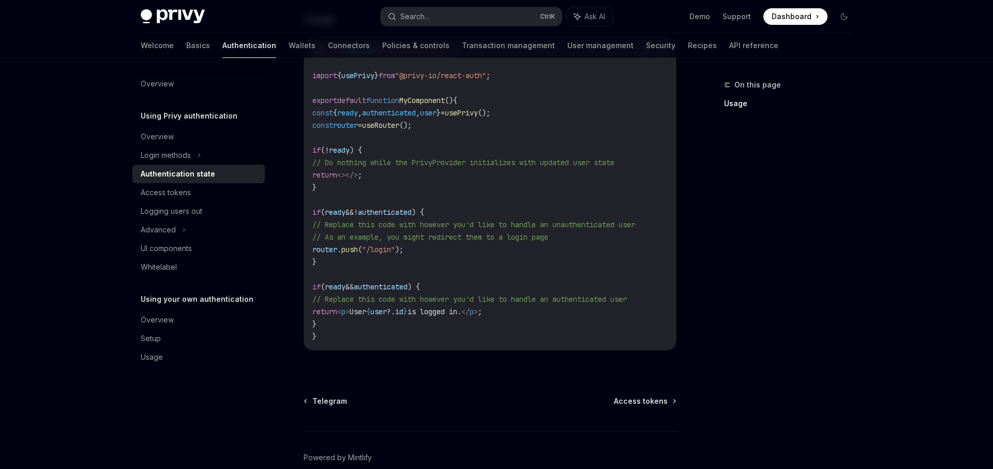
scroll to position [355, 0]
click at [210, 159] on div "Login methods" at bounding box center [198, 155] width 132 height 19
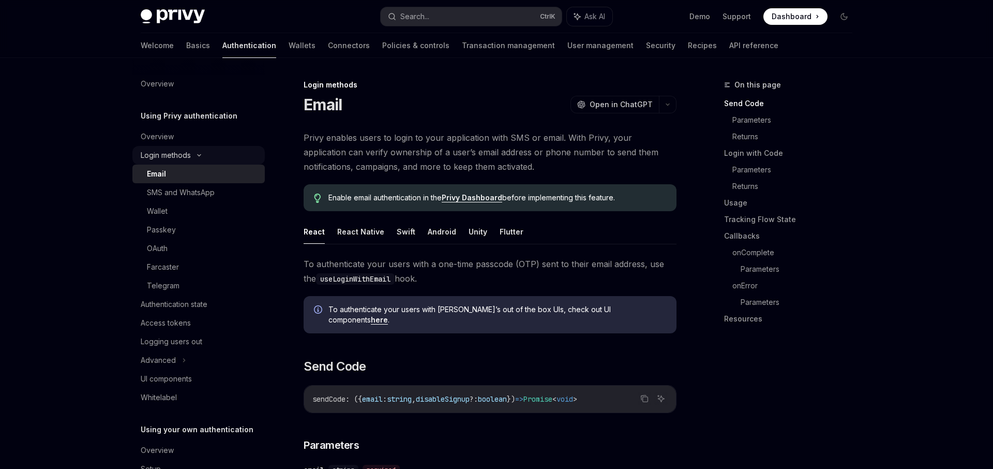
click at [211, 160] on div "Login methods" at bounding box center [198, 155] width 132 height 19
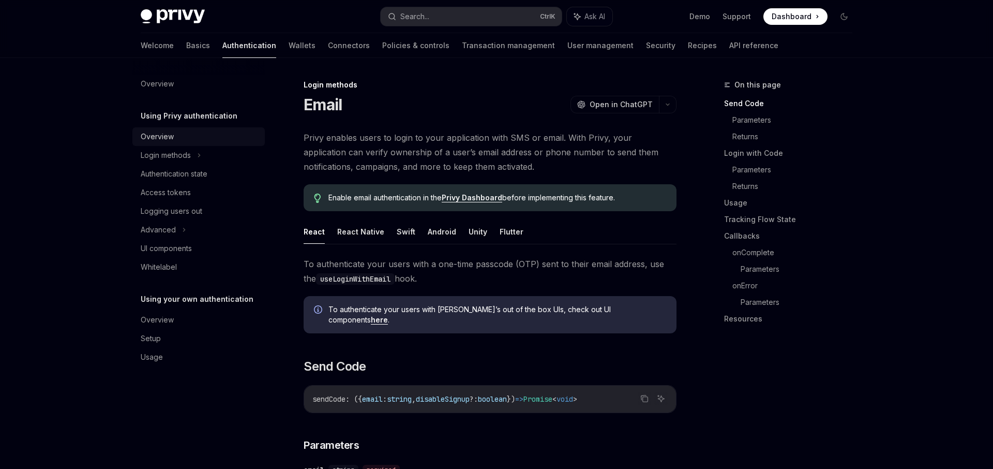
click at [194, 145] on link "Overview" at bounding box center [198, 136] width 132 height 19
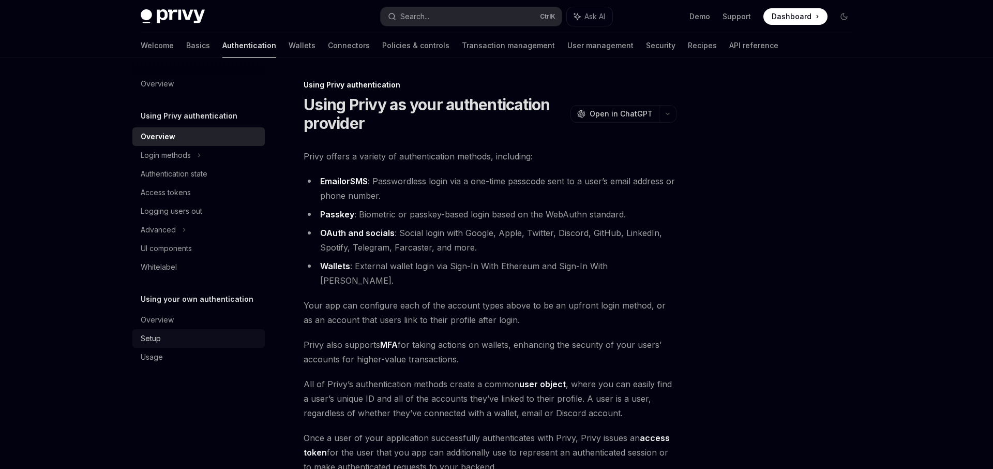
click at [202, 336] on div "Setup" at bounding box center [200, 338] width 118 height 12
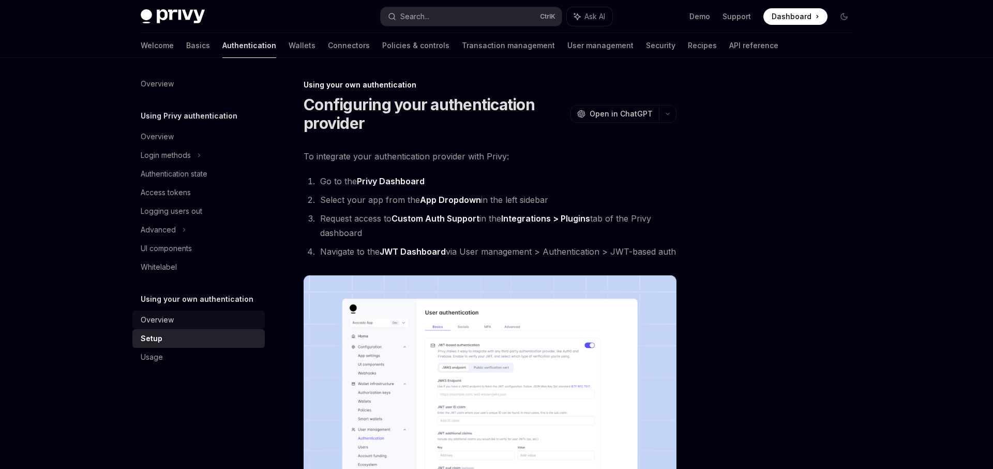
click at [206, 325] on div "Overview" at bounding box center [200, 319] width 118 height 12
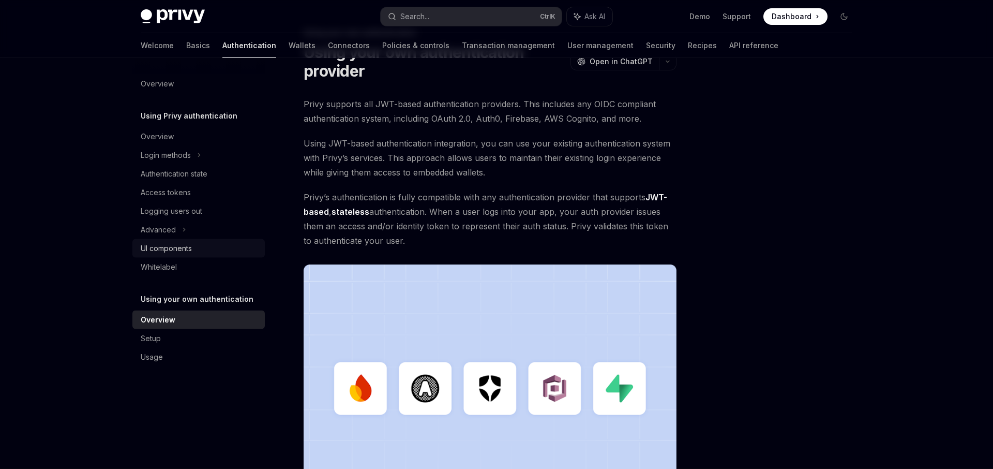
scroll to position [53, 0]
click at [208, 328] on link "Overview" at bounding box center [198, 319] width 132 height 19
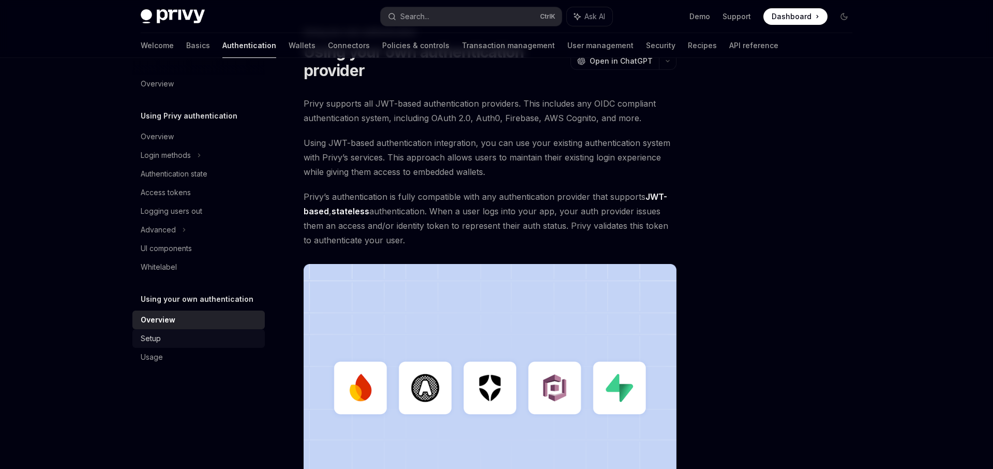
click at [206, 333] on div "Setup" at bounding box center [200, 338] width 118 height 12
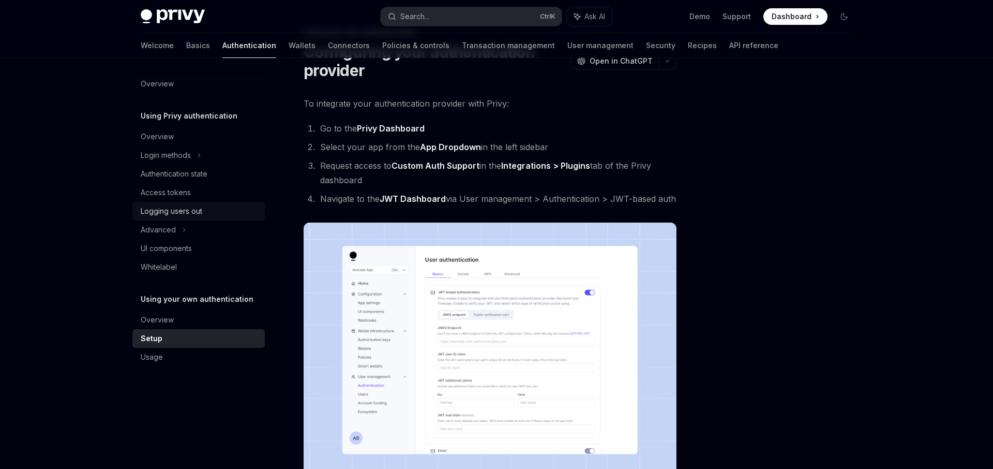
click at [205, 203] on link "Logging users out" at bounding box center [198, 211] width 132 height 19
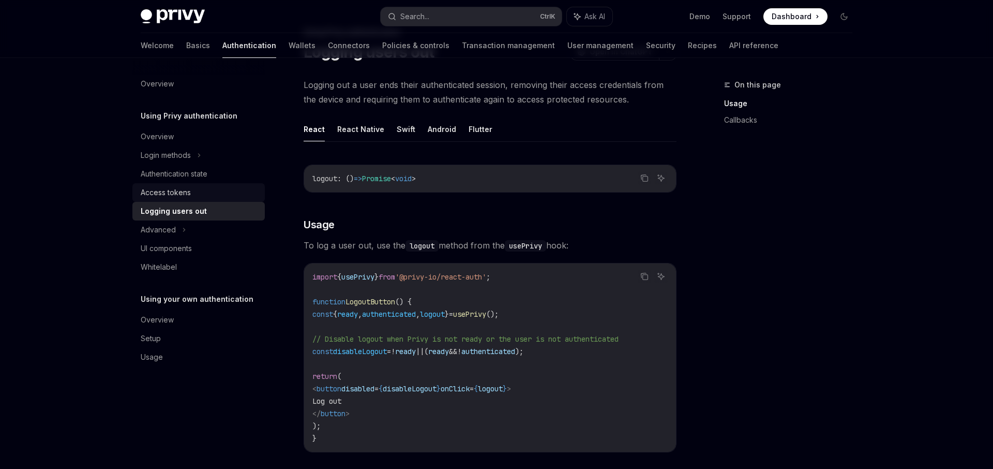
click at [205, 189] on div "Access tokens" at bounding box center [200, 192] width 118 height 12
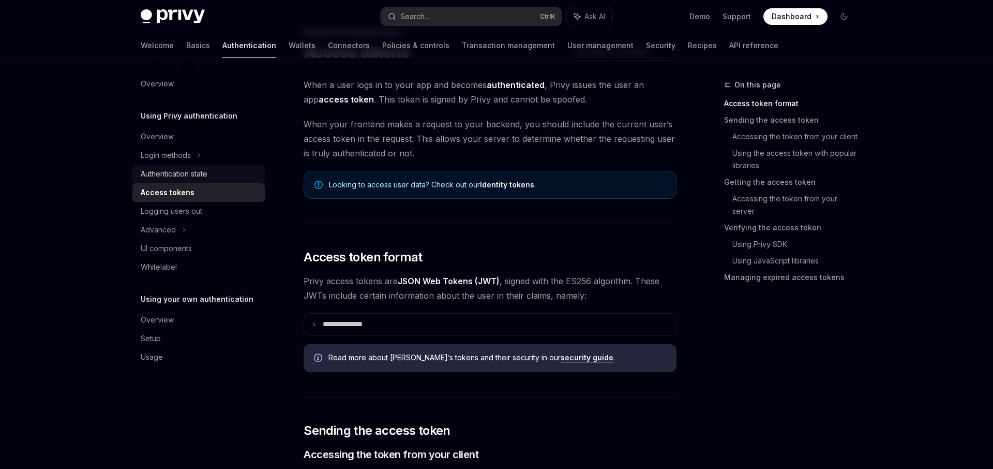
click at [210, 180] on div "Authentication state" at bounding box center [200, 174] width 118 height 12
type textarea "*"
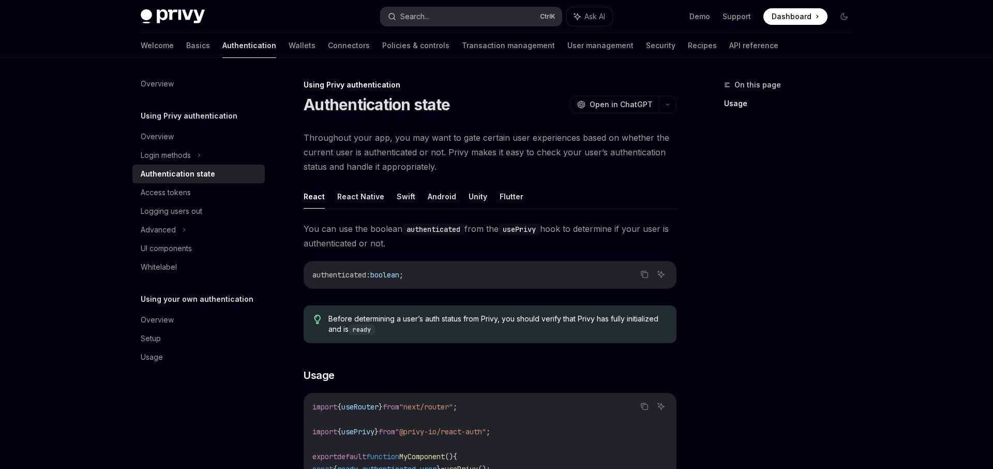
click at [429, 20] on div "Search..." at bounding box center [414, 16] width 29 height 12
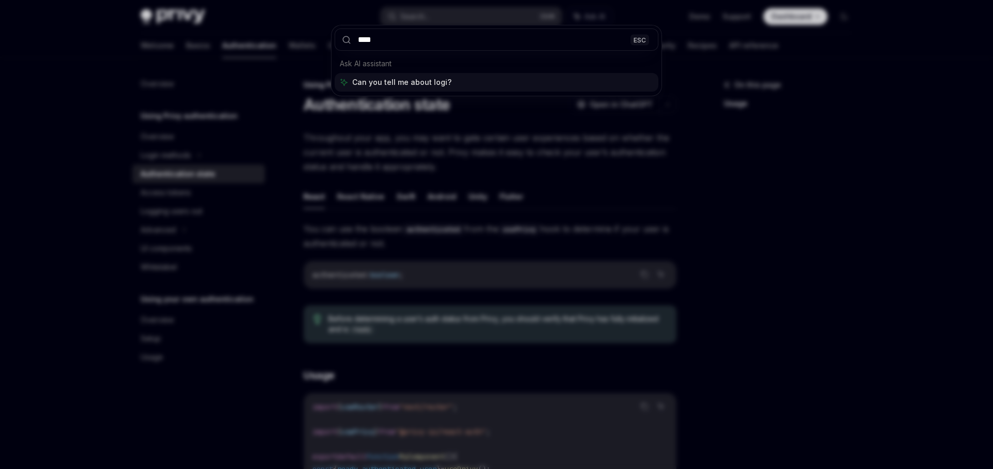
type input "*****"
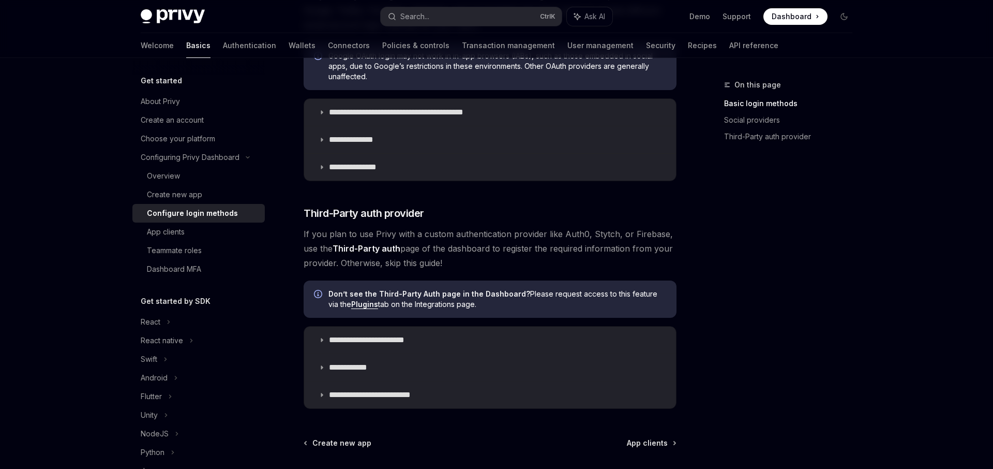
scroll to position [163, 0]
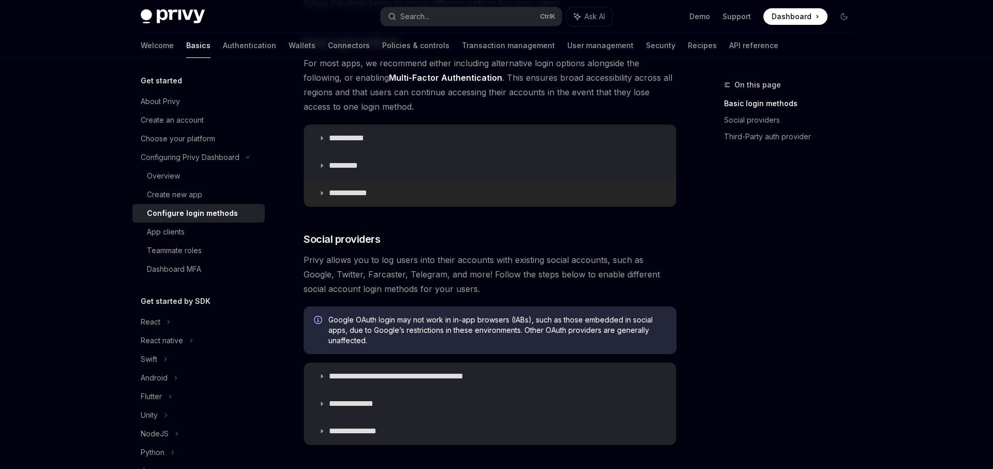
click at [395, 185] on summary "**********" at bounding box center [490, 193] width 372 height 27
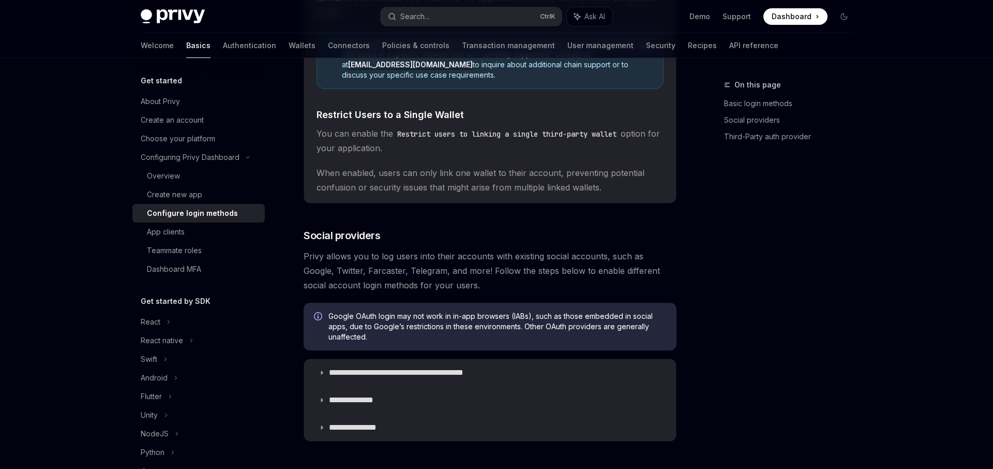
scroll to position [427, 0]
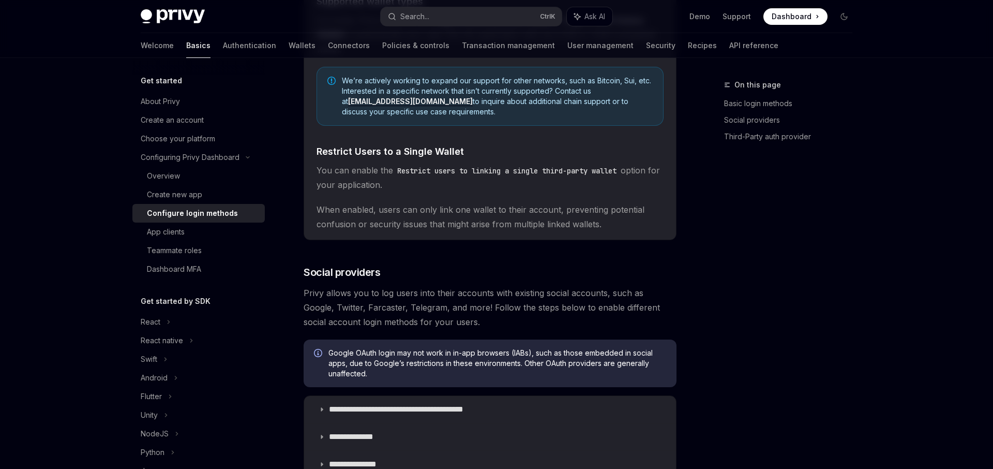
drag, startPoint x: 420, startPoint y: 184, endPoint x: 504, endPoint y: 179, distance: 84.0
click at [500, 179] on span "You can enable the Restrict users to linking a single third-party wallet option…" at bounding box center [490, 177] width 347 height 29
click at [504, 179] on span "You can enable the Restrict users to linking a single third-party wallet option…" at bounding box center [490, 177] width 347 height 29
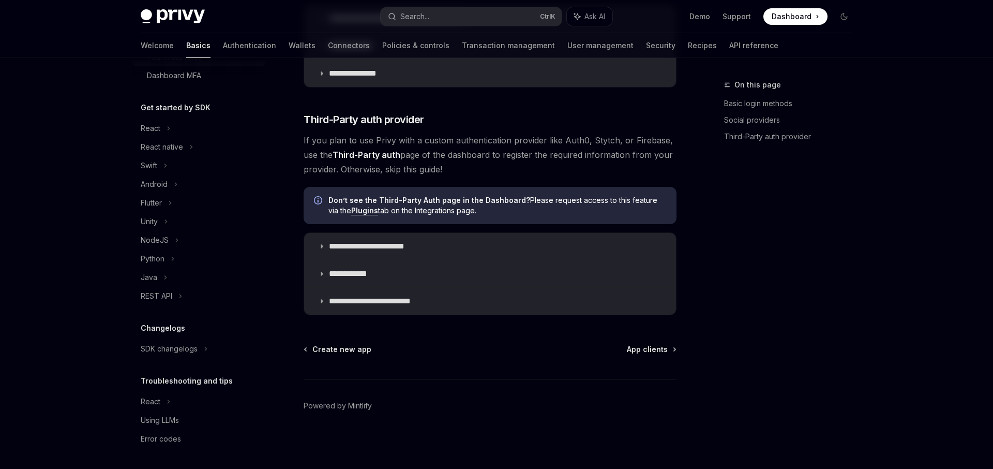
scroll to position [0, 0]
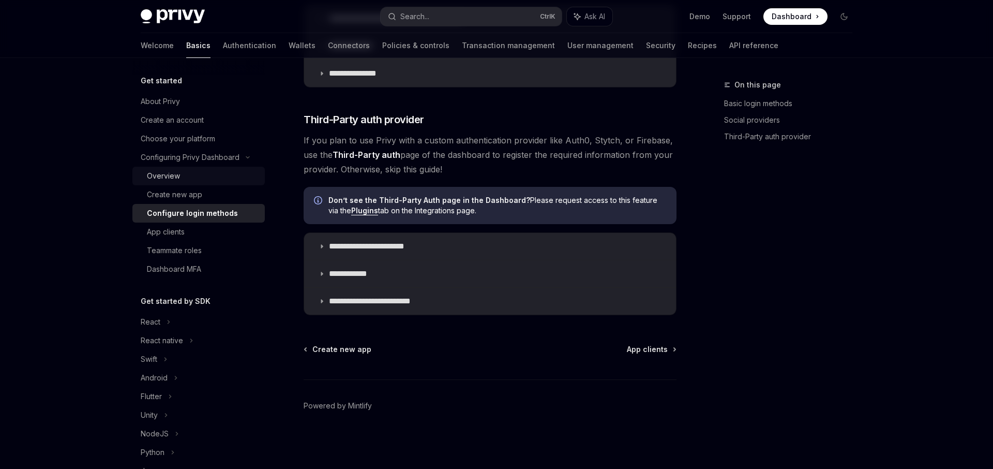
click at [233, 180] on div "Overview" at bounding box center [203, 176] width 112 height 12
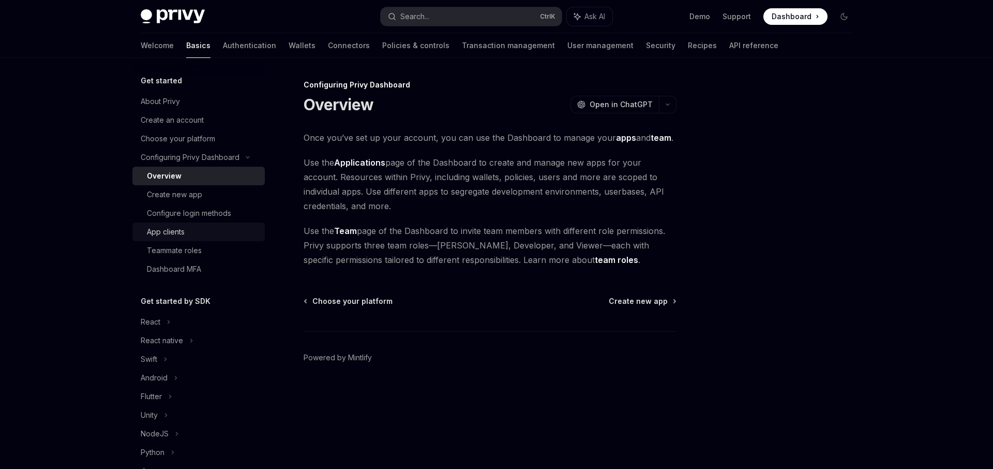
click at [223, 225] on link "App clients" at bounding box center [198, 231] width 132 height 19
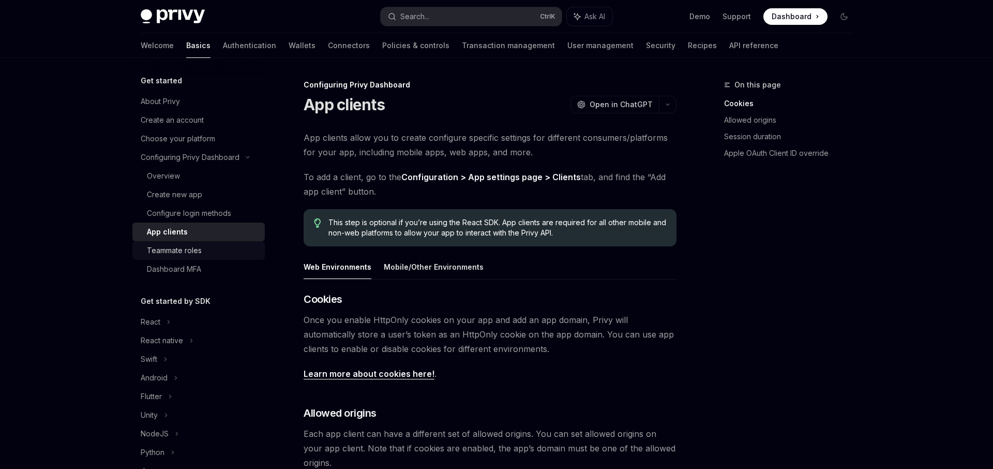
click at [218, 246] on div "Teammate roles" at bounding box center [203, 250] width 112 height 12
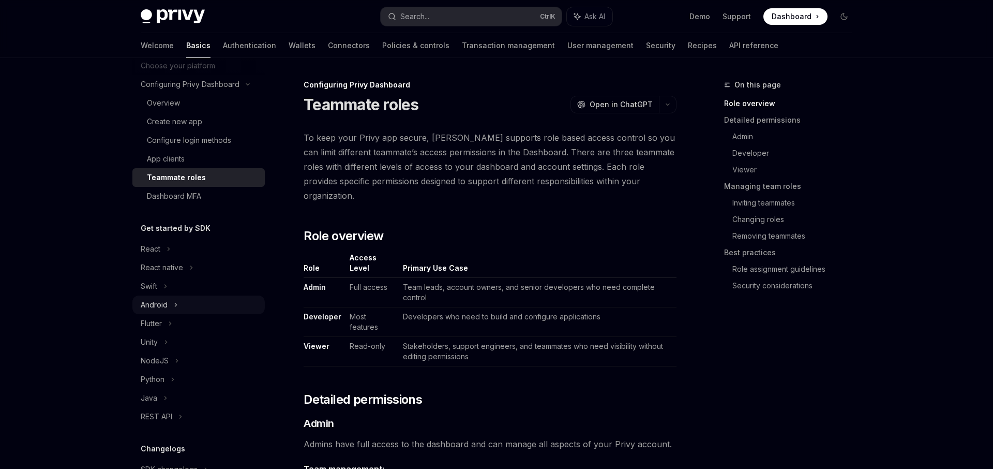
scroll to position [124, 0]
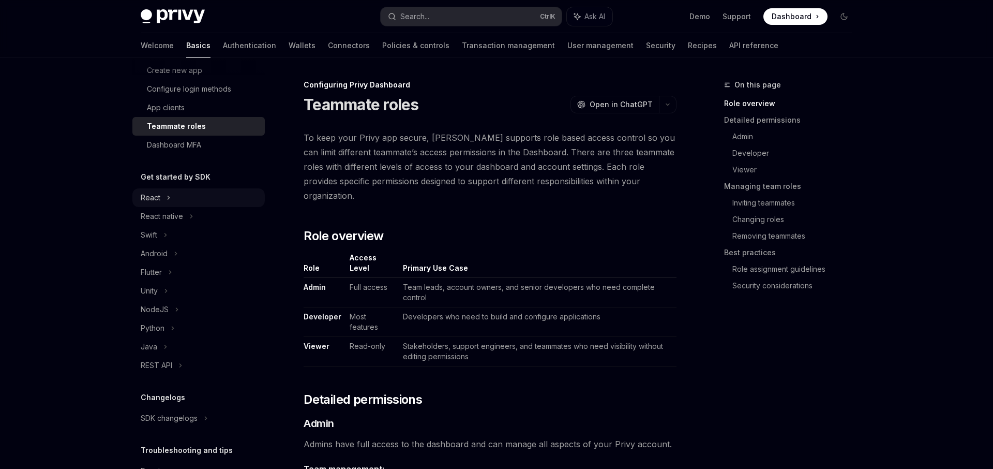
click at [175, 189] on div "React" at bounding box center [198, 197] width 132 height 19
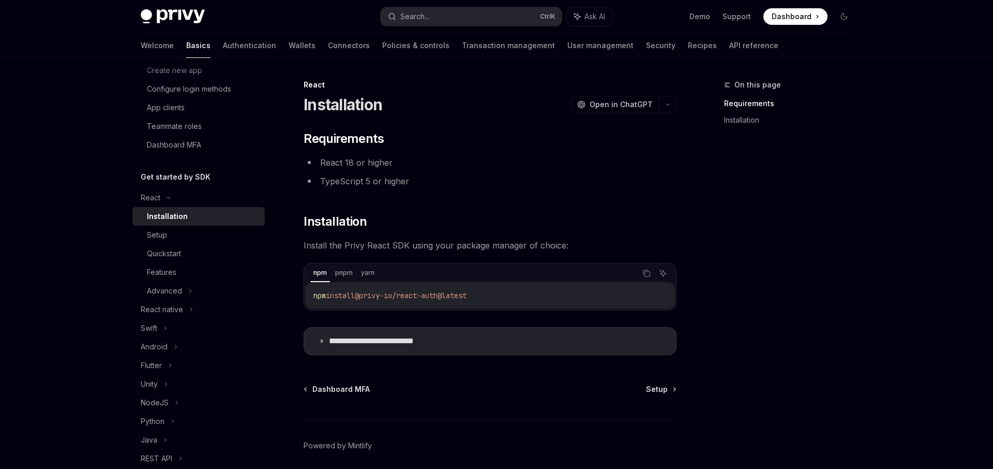
click at [186, 218] on div "Installation" at bounding box center [203, 216] width 112 height 12
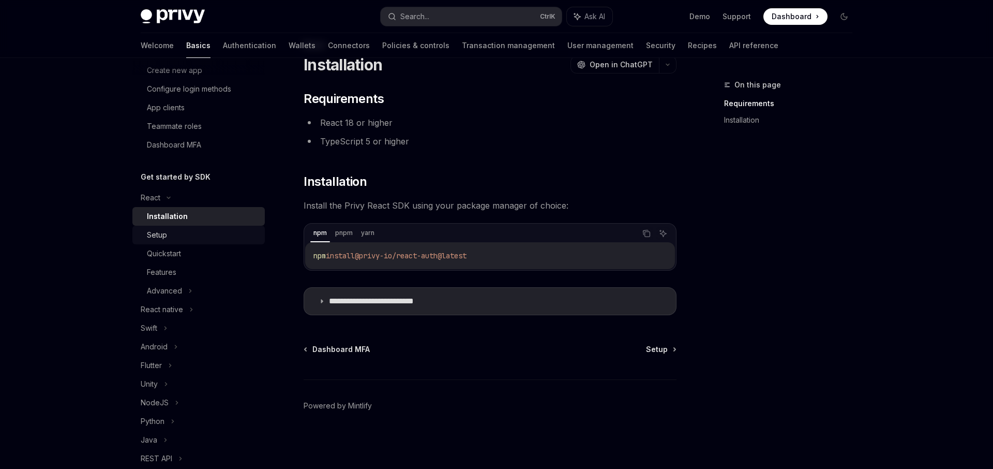
click at [183, 236] on div "Setup" at bounding box center [203, 235] width 112 height 12
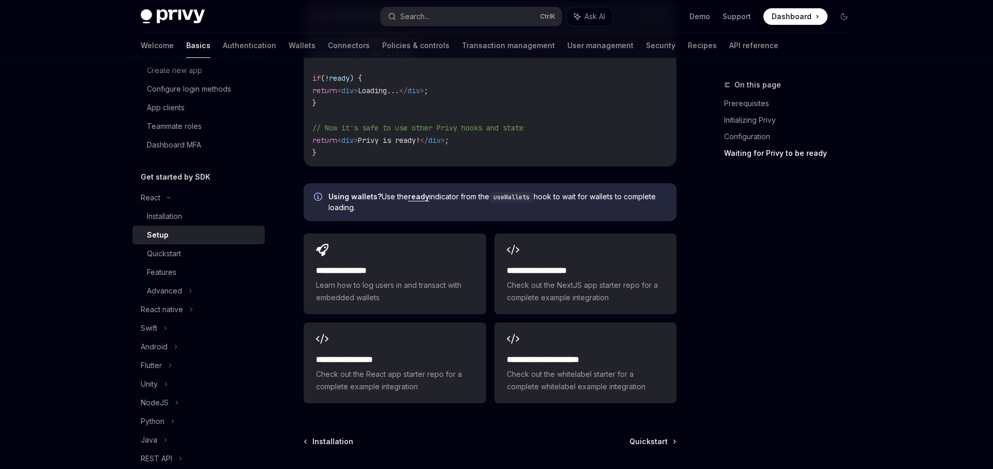
scroll to position [1203, 0]
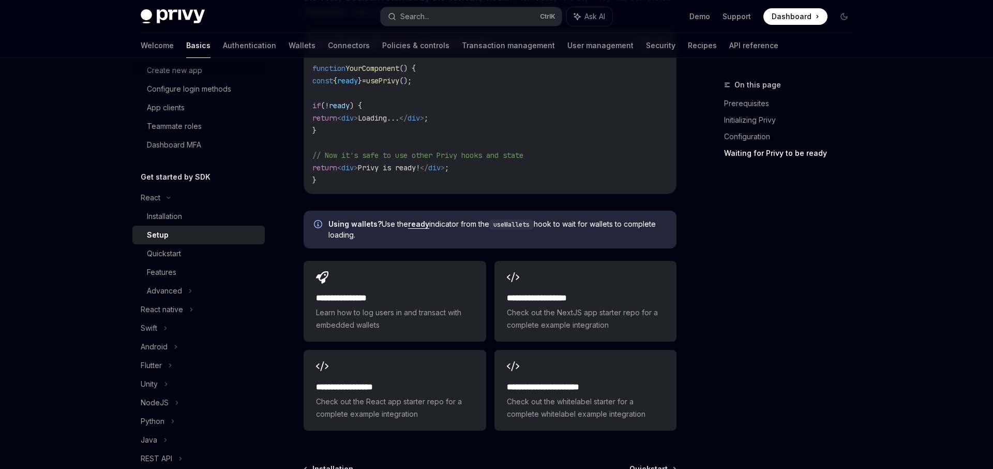
drag, startPoint x: 654, startPoint y: 438, endPoint x: 655, endPoint y: 443, distance: 5.9
click at [655, 464] on span "Quickstart" at bounding box center [649, 469] width 38 height 10
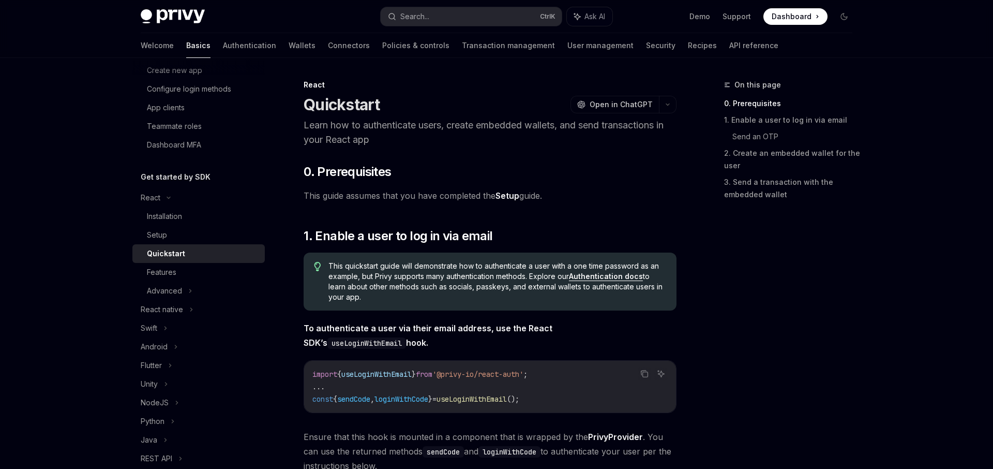
click at [655, 453] on span "Ensure that this hook is mounted in a component that is wrapped by the PrivyPro…" at bounding box center [490, 450] width 373 height 43
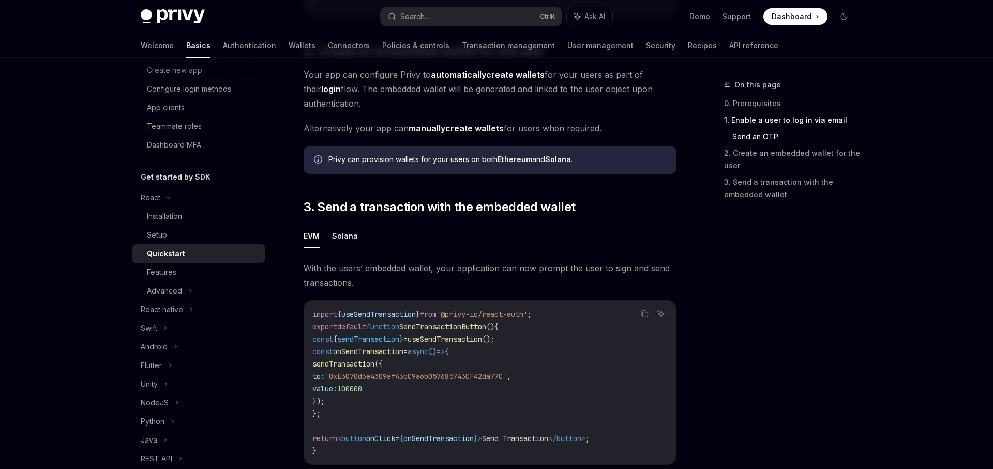
scroll to position [711, 0]
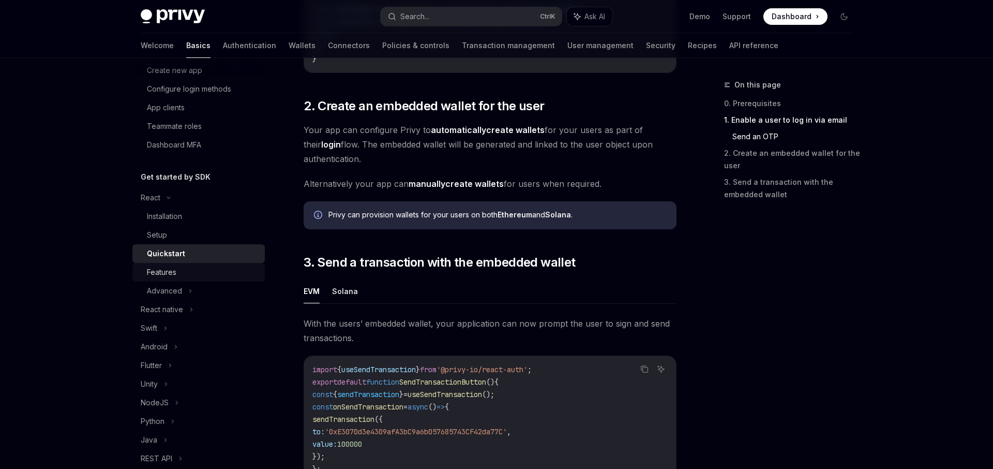
click at [218, 276] on div "Features" at bounding box center [203, 272] width 112 height 12
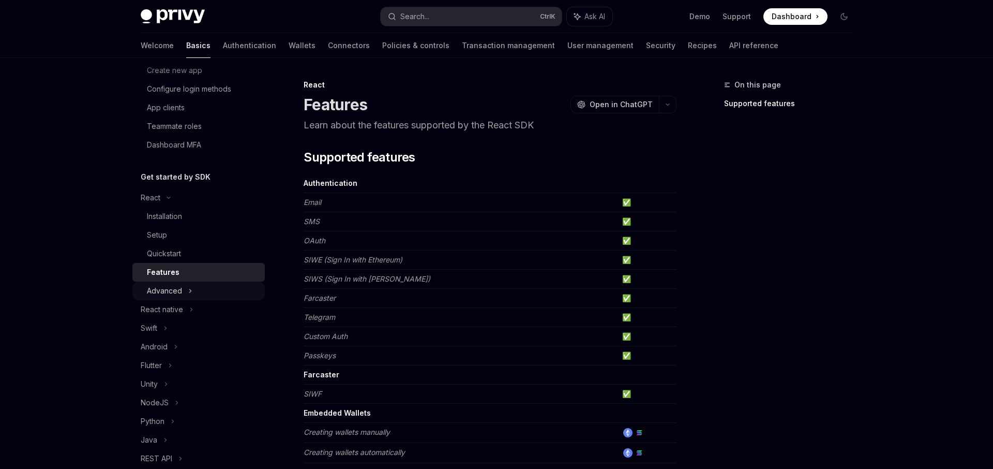
click at [218, 285] on div "Advanced" at bounding box center [198, 290] width 132 height 19
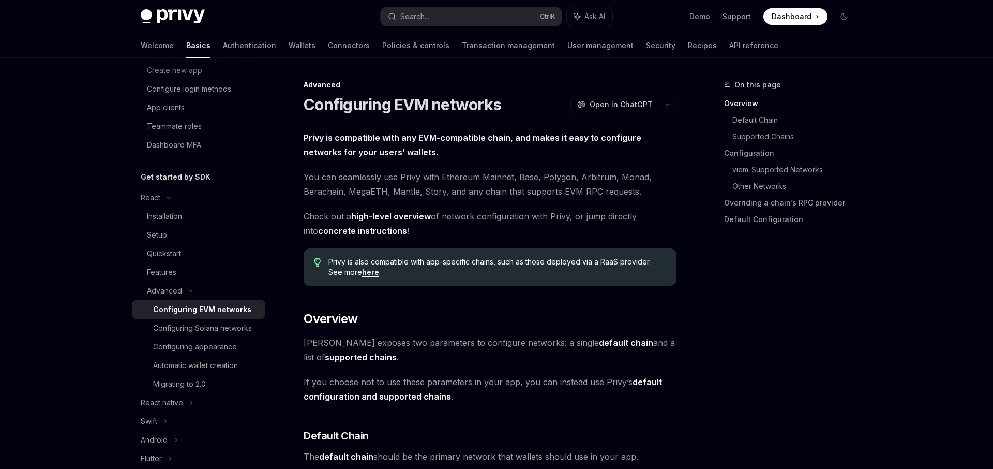
scroll to position [186, 0]
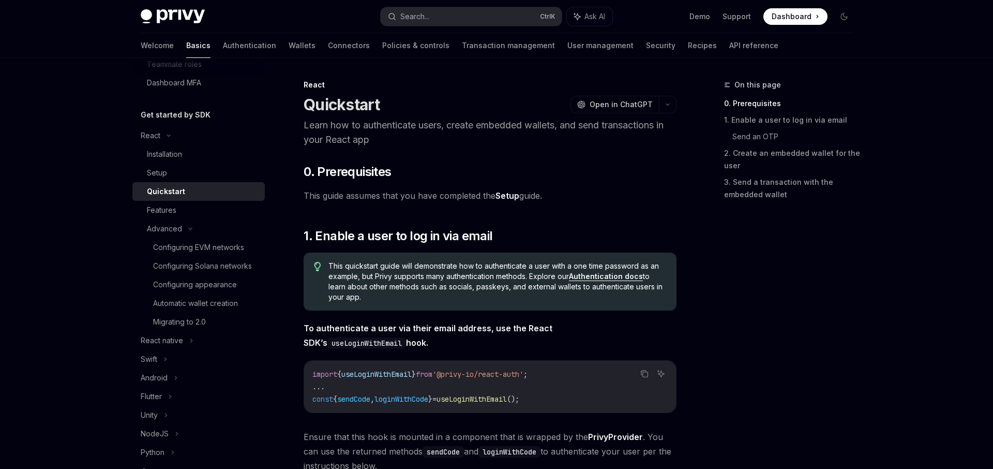
click at [615, 278] on link "Authentication docs" at bounding box center [606, 276] width 74 height 9
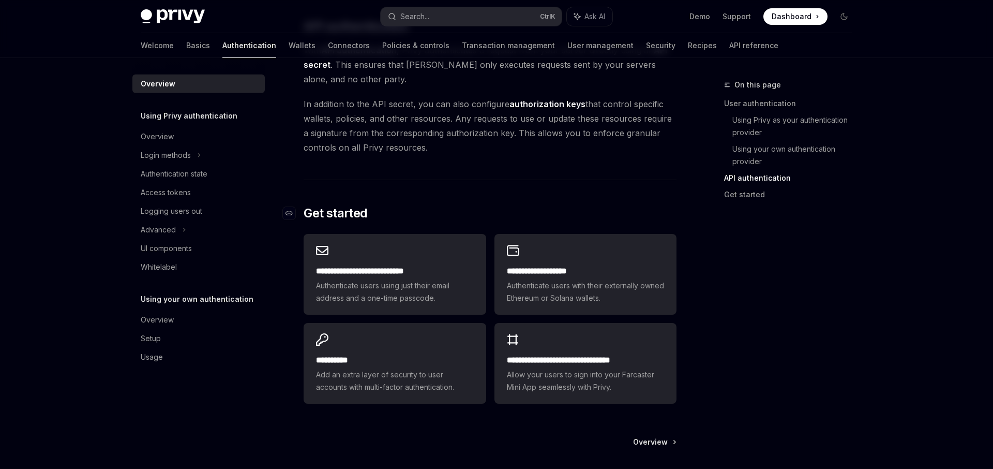
scroll to position [739, 0]
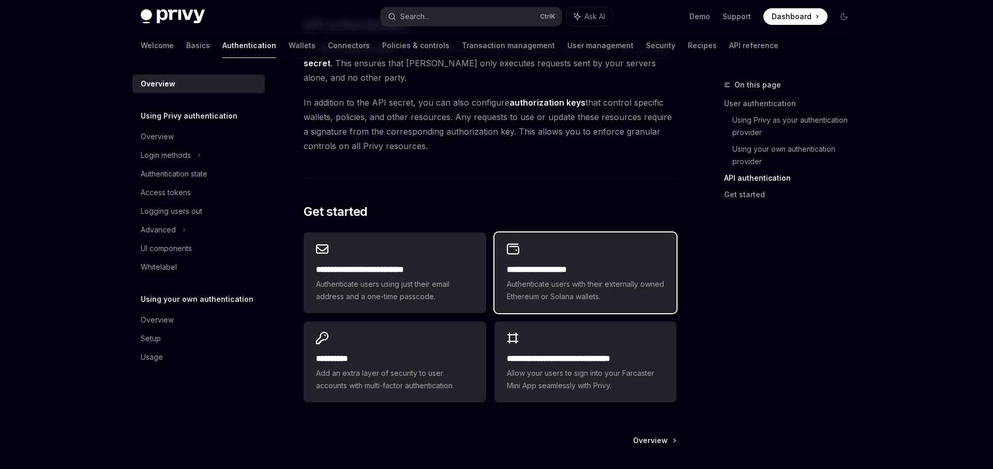
click at [584, 263] on div "**********" at bounding box center [586, 272] width 182 height 81
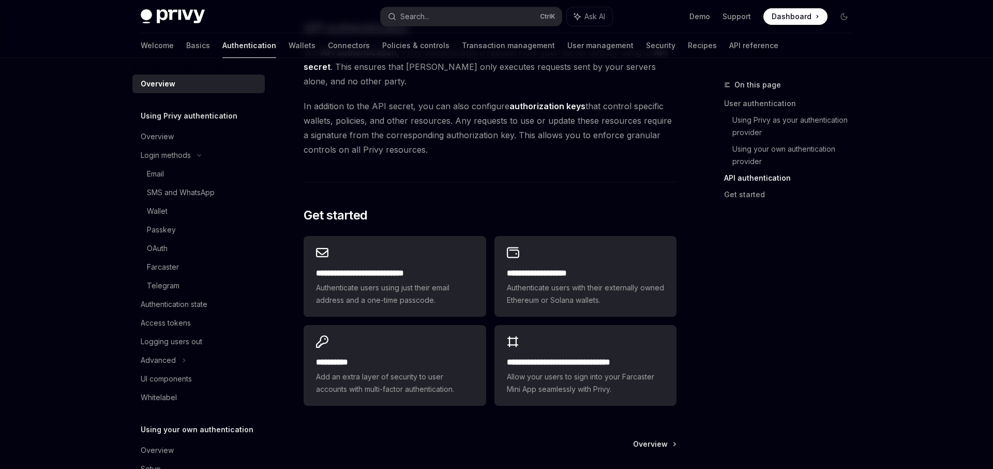
scroll to position [739, 0]
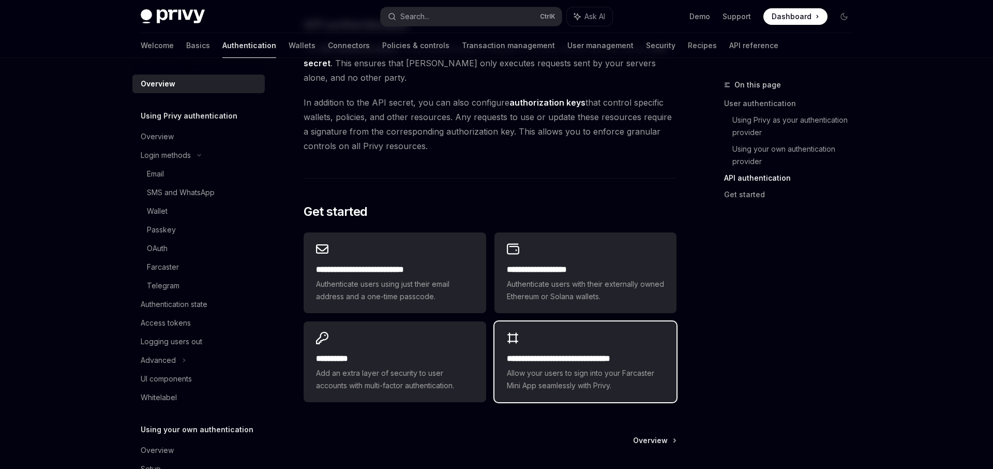
click at [588, 346] on div "**********" at bounding box center [586, 361] width 182 height 81
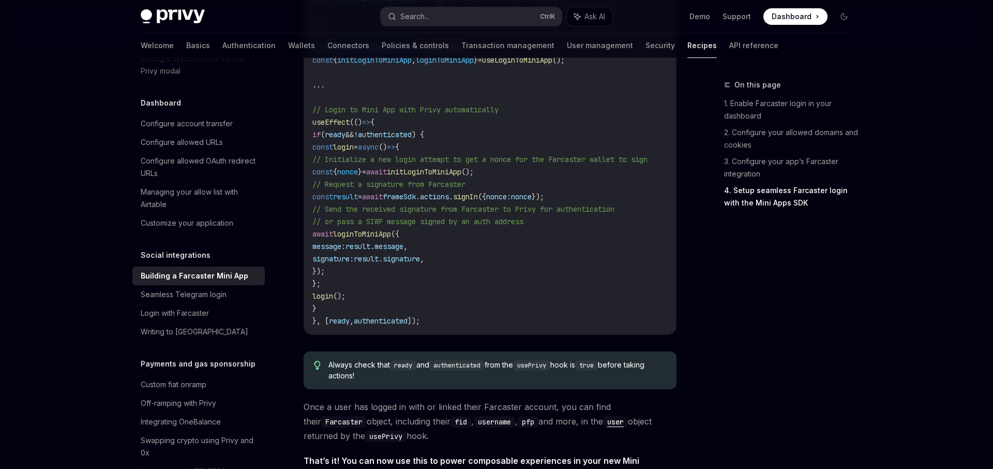
scroll to position [1359, 0]
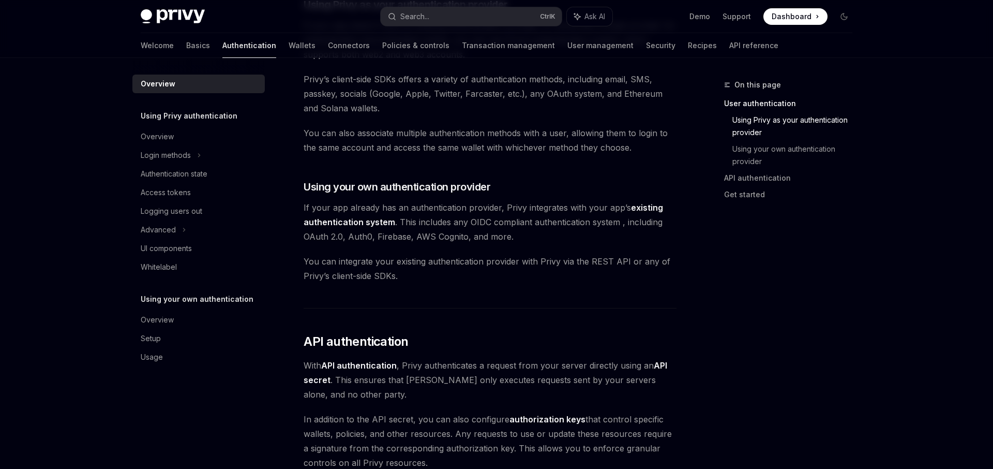
scroll to position [686, 0]
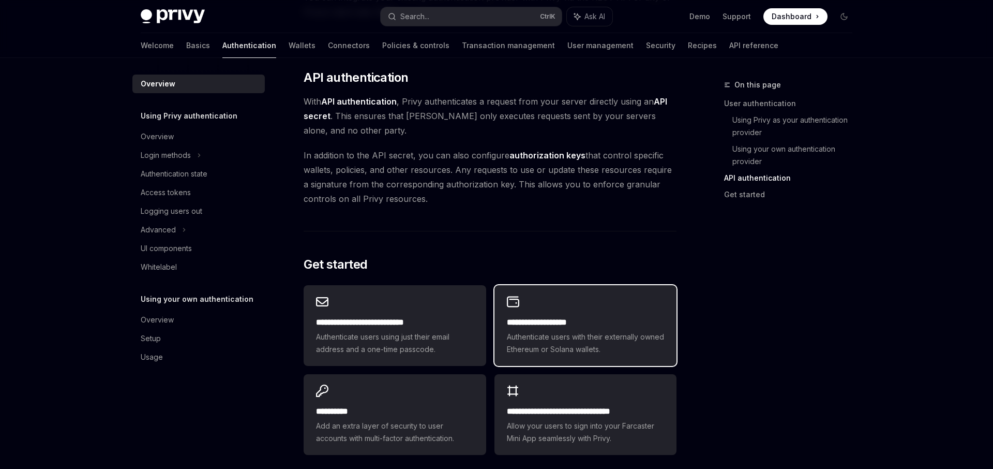
click at [528, 317] on h2 "**********" at bounding box center [585, 322] width 157 height 12
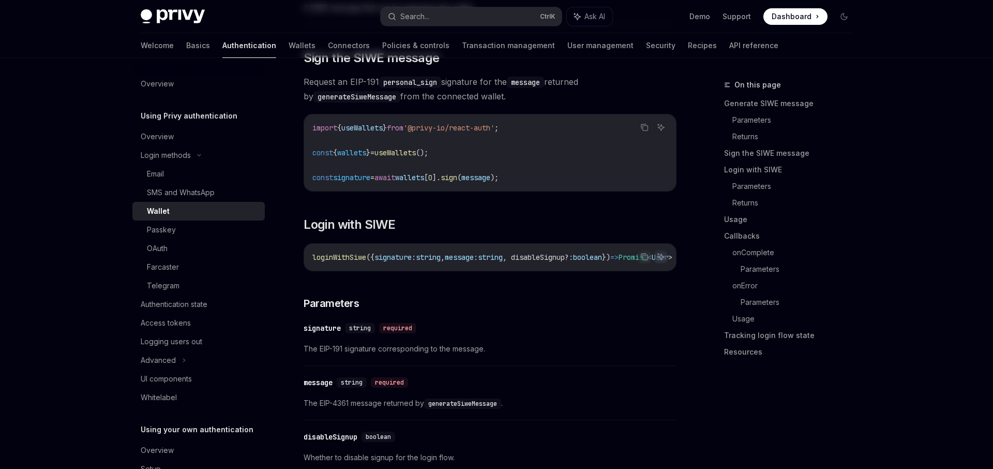
type textarea "*"
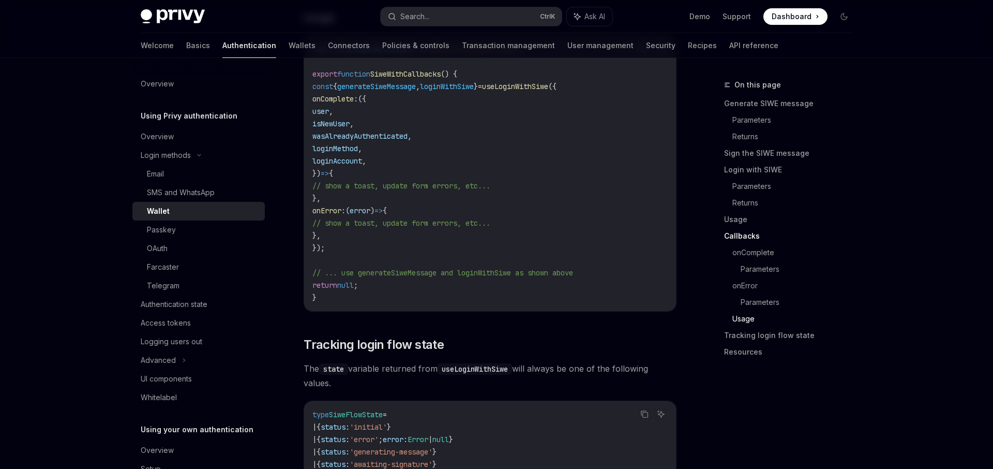
scroll to position [2663, 0]
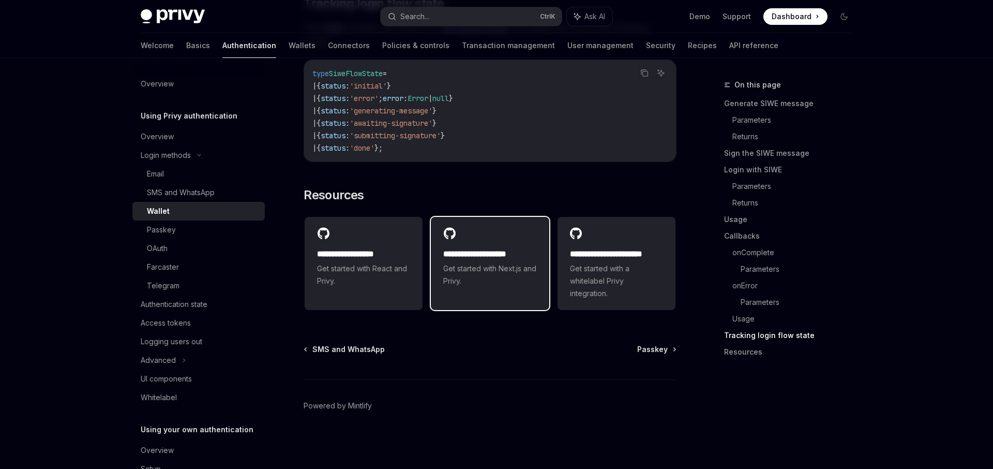
click at [492, 301] on link "**********" at bounding box center [490, 263] width 118 height 93
click at [486, 18] on button "Search... Ctrl K" at bounding box center [471, 16] width 181 height 19
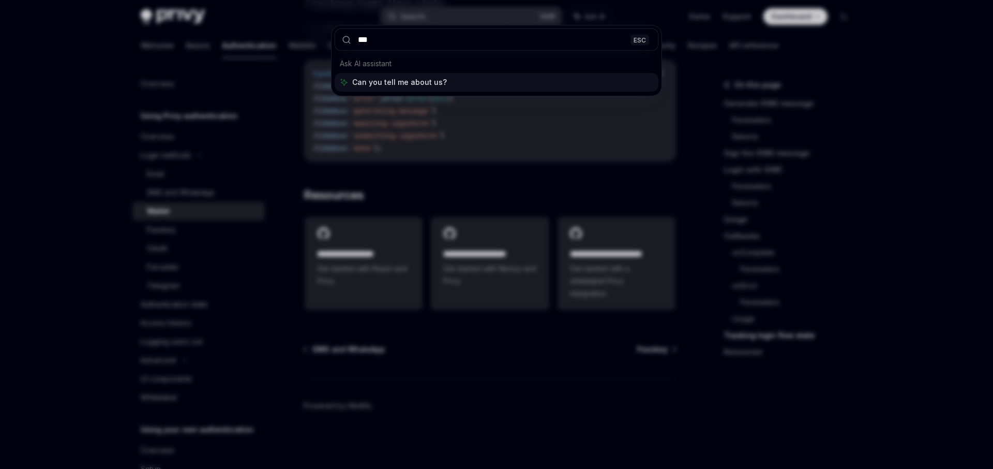
type input "****"
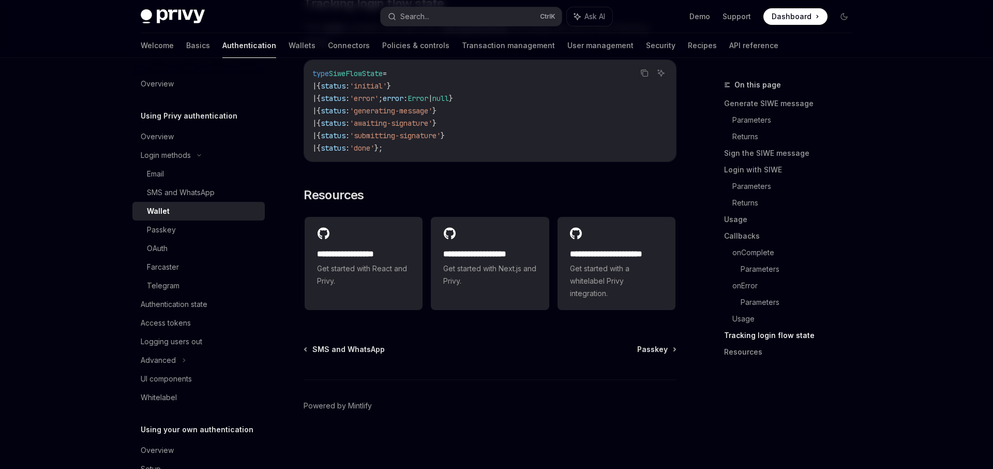
type textarea "*"
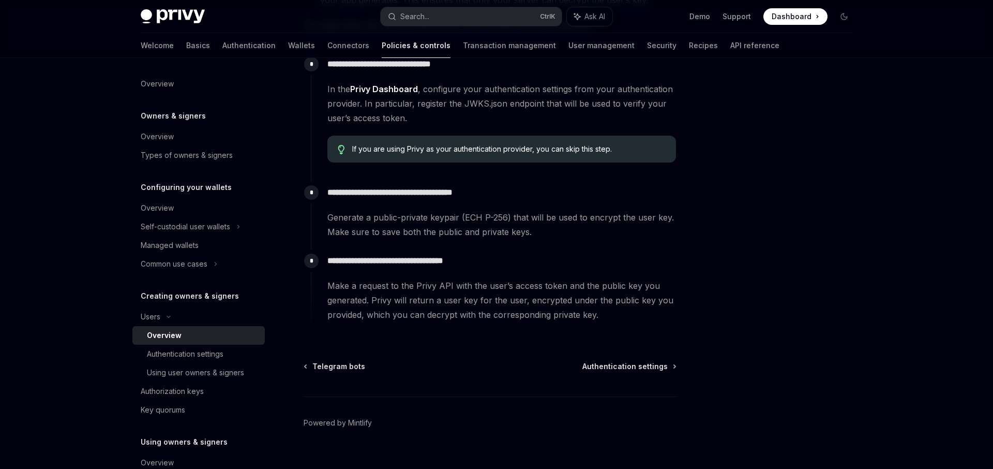
scroll to position [353, 0]
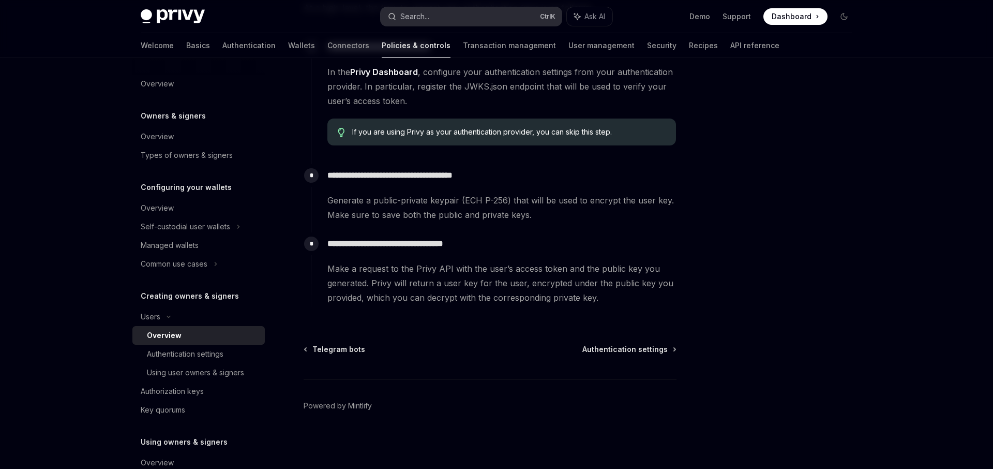
click at [440, 21] on button "Search... Ctrl K" at bounding box center [471, 16] width 181 height 19
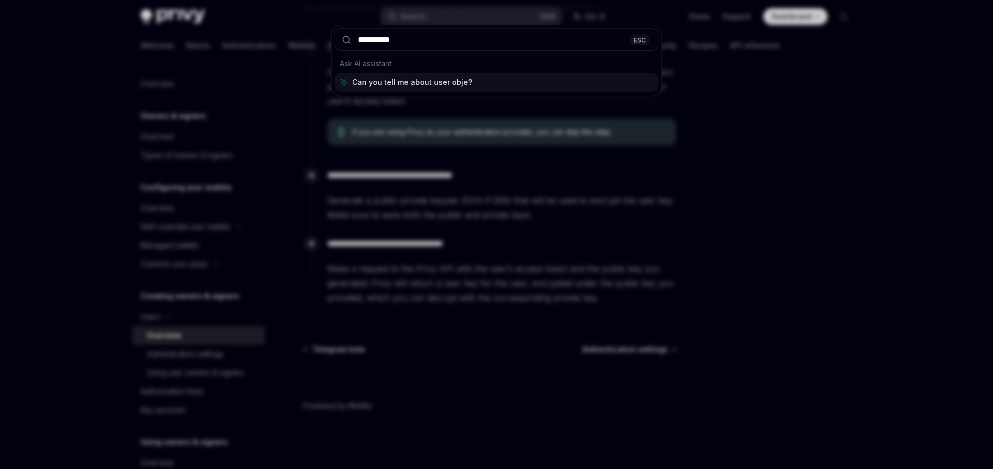
type input "**********"
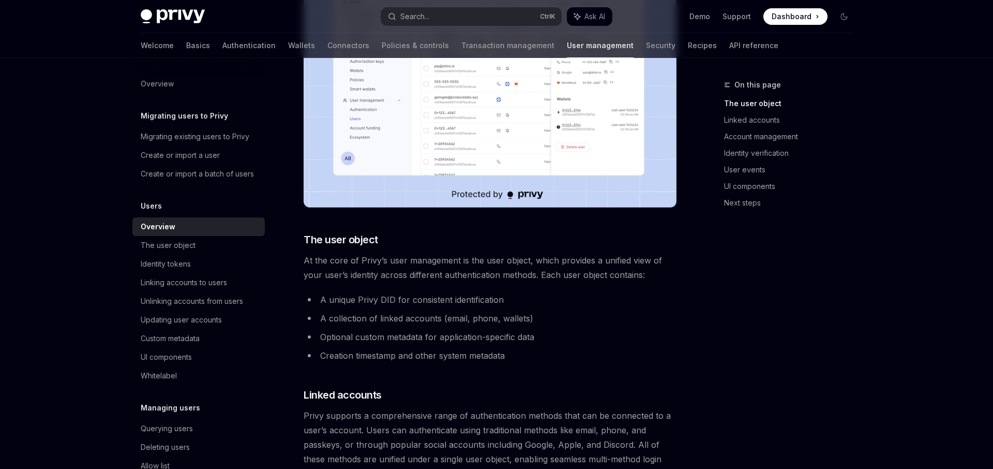
scroll to position [117, 0]
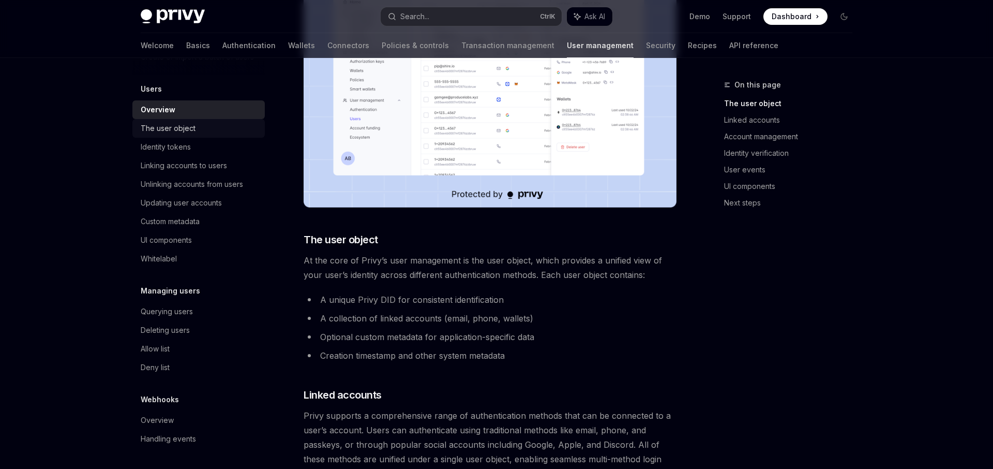
click at [189, 135] on link "The user object" at bounding box center [198, 128] width 132 height 19
type textarea "*"
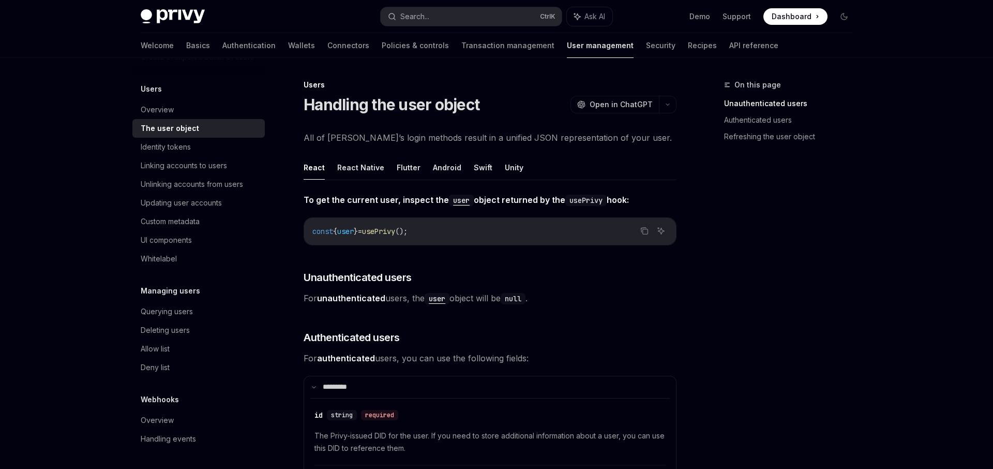
drag, startPoint x: 745, startPoint y: 265, endPoint x: 716, endPoint y: 127, distance: 141.6
click at [716, 126] on div "On this page Unauthenticated users Authenticated users Refreshing the user obje…" at bounding box center [782, 116] width 157 height 74
click at [761, 278] on div "On this page Unauthenticated users Authenticated users Refreshing the user obje…" at bounding box center [782, 274] width 157 height 390
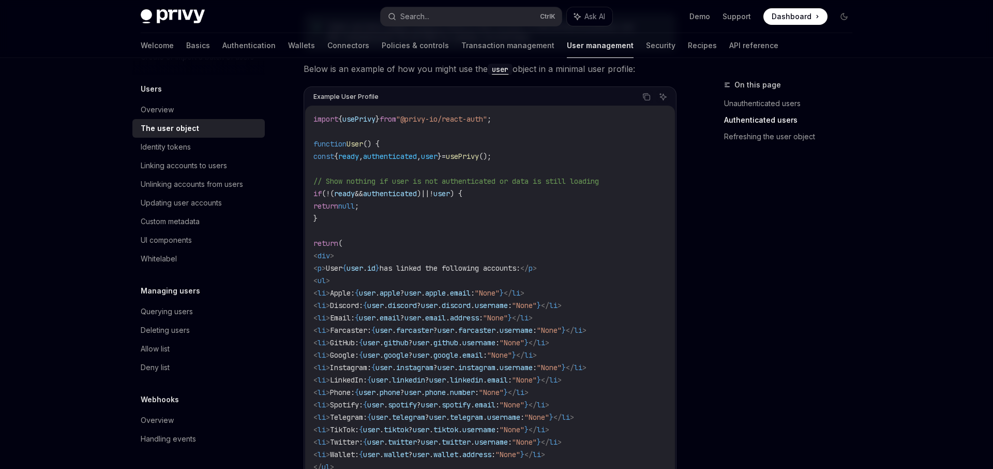
scroll to position [950, 0]
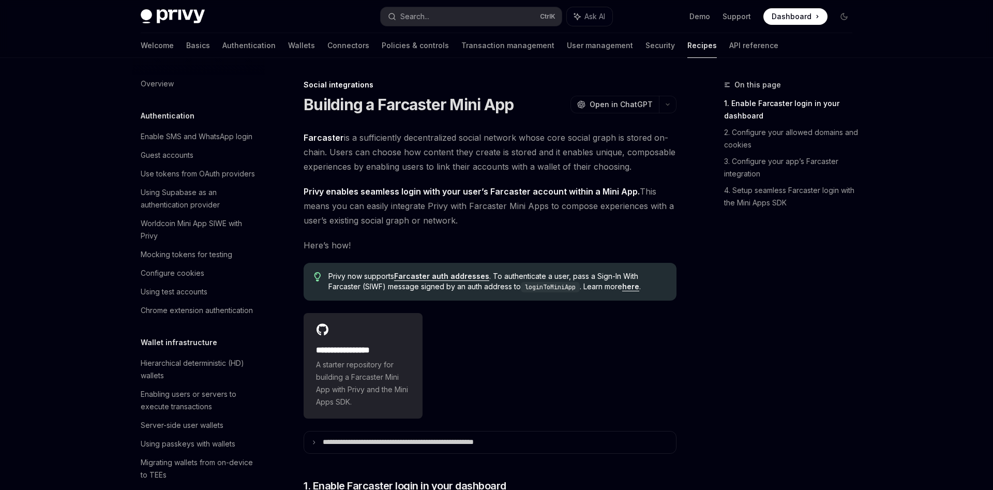
scroll to position [620, 0]
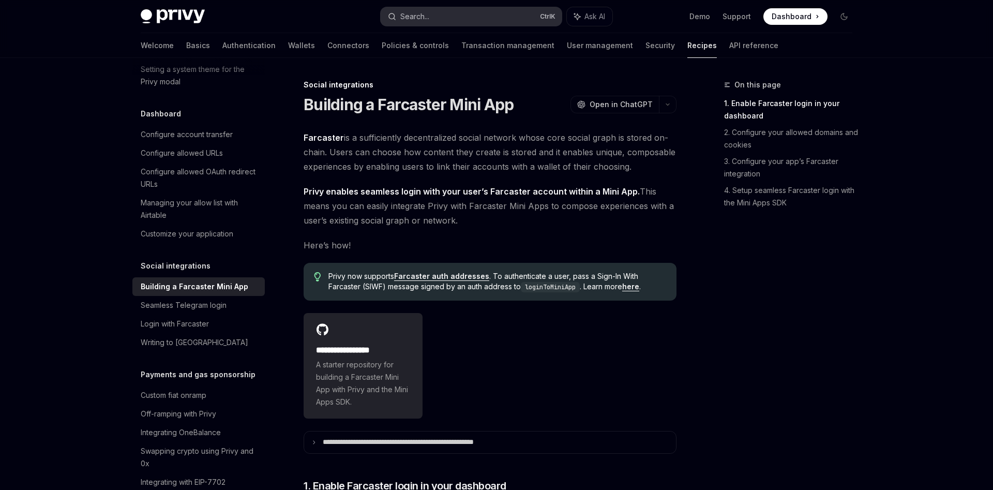
click at [447, 20] on button "Search... Ctrl K" at bounding box center [471, 16] width 181 height 19
